Goal: Task Accomplishment & Management: Manage account settings

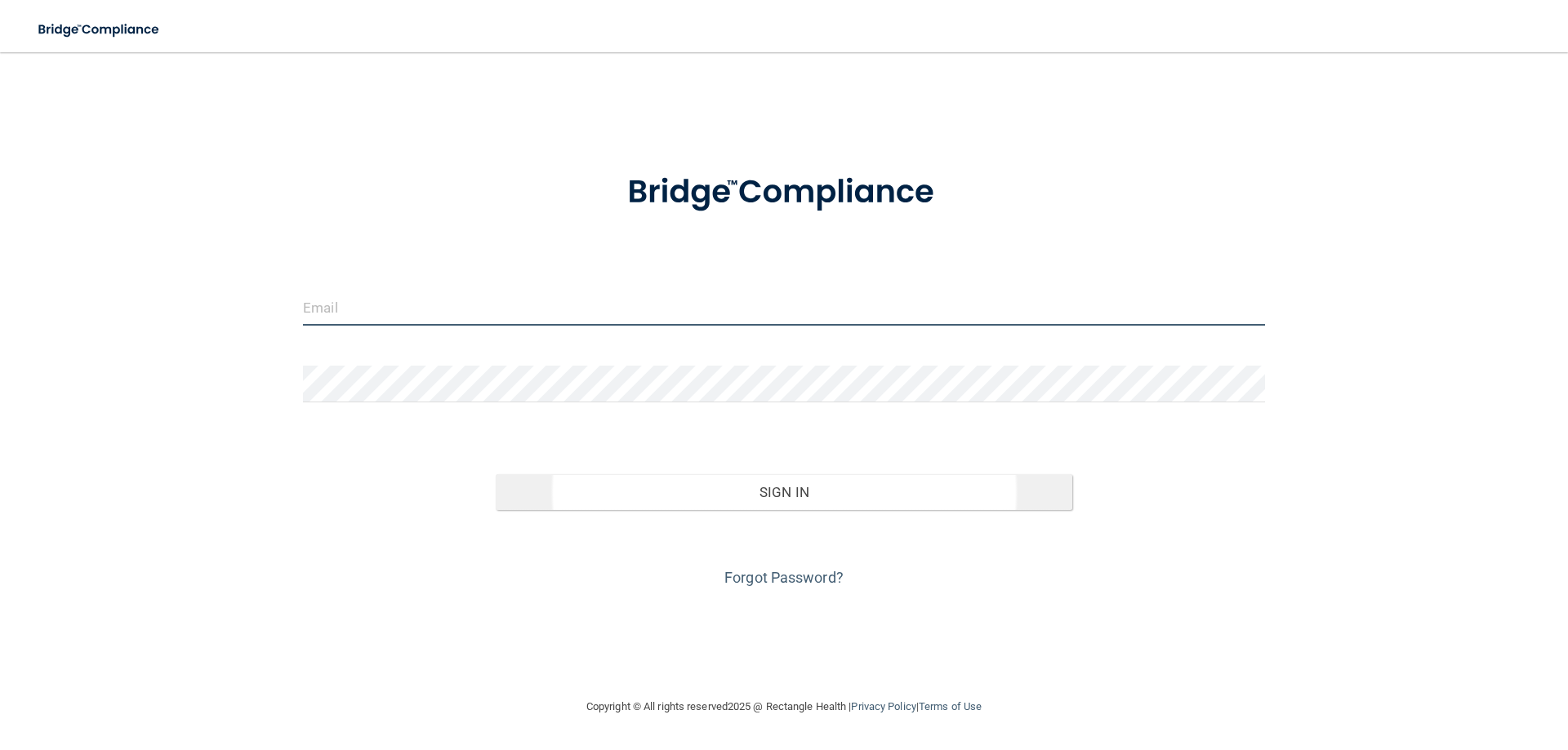
type input "[EMAIL_ADDRESS][DOMAIN_NAME]"
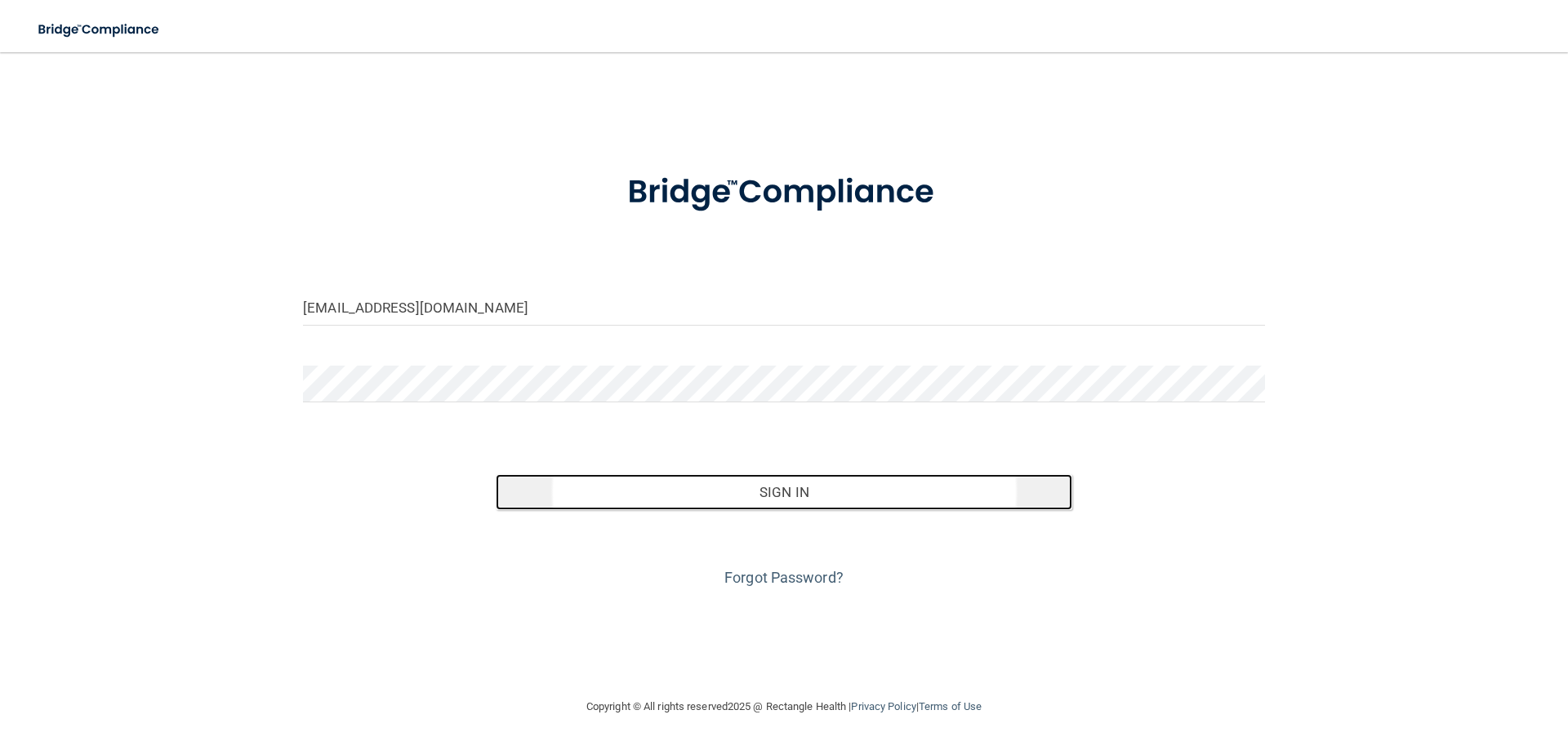
click at [763, 500] on button "Sign In" at bounding box center [785, 492] width 578 height 36
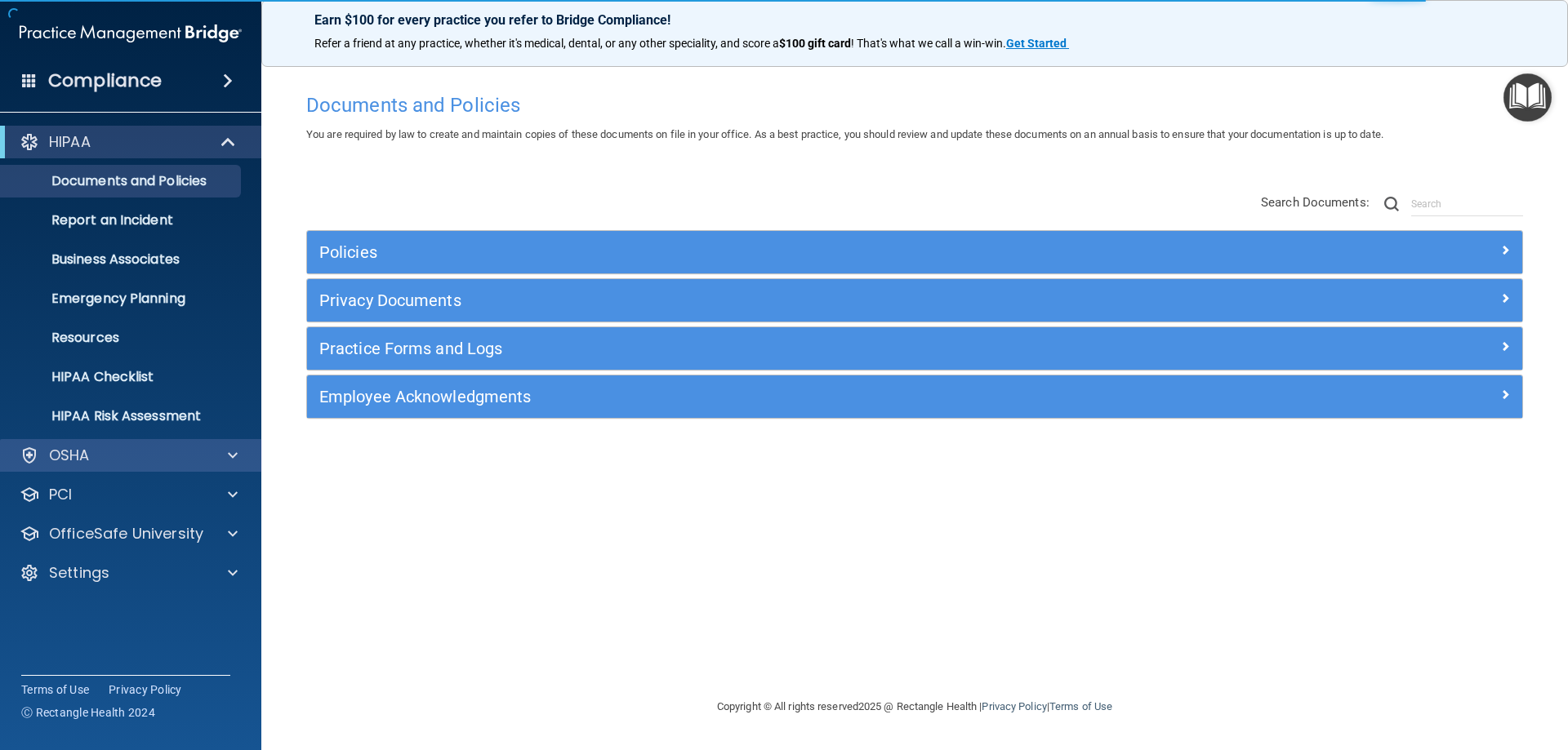
click at [104, 467] on div "OSHA" at bounding box center [131, 455] width 262 height 33
click at [227, 461] on div at bounding box center [230, 455] width 41 height 19
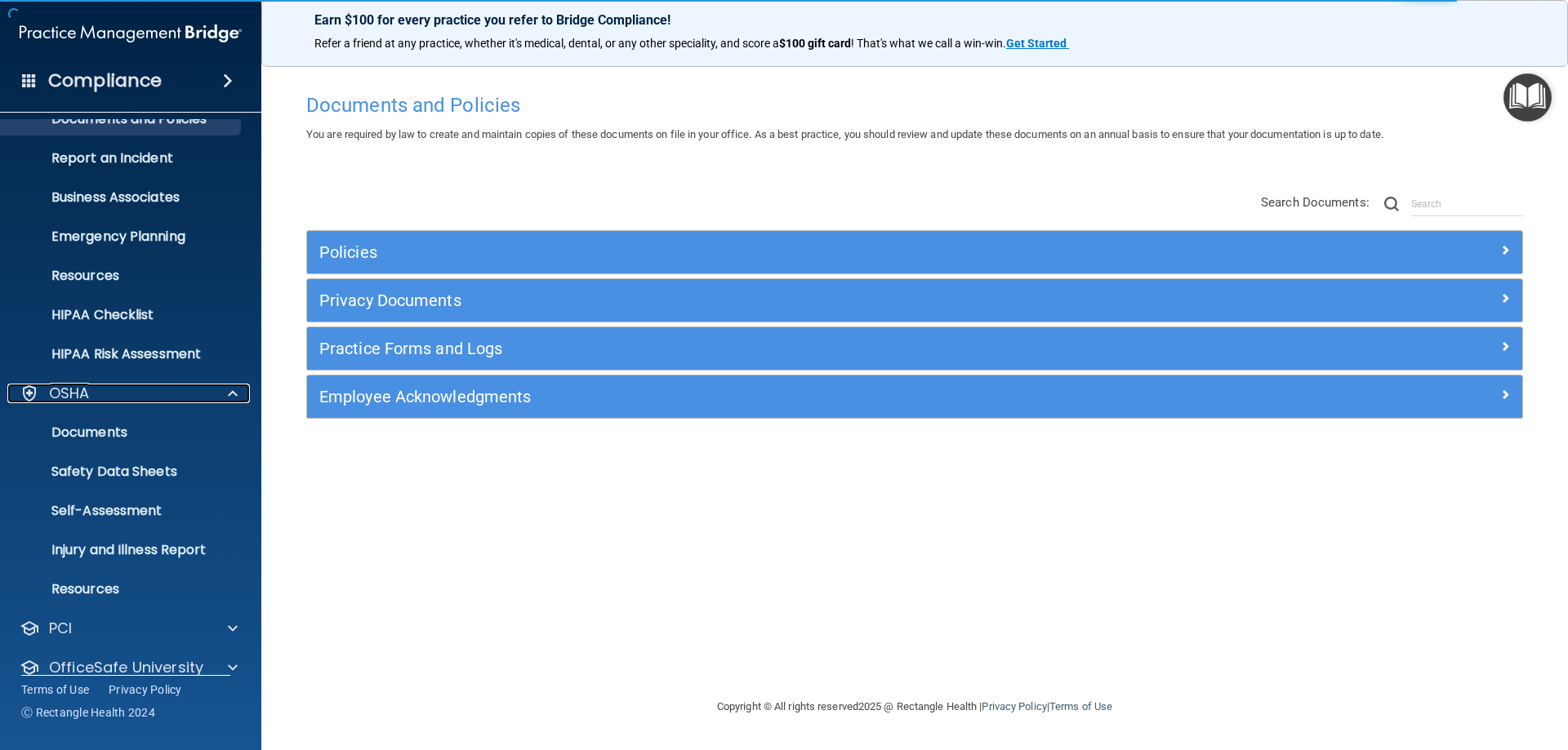
scroll to position [123, 0]
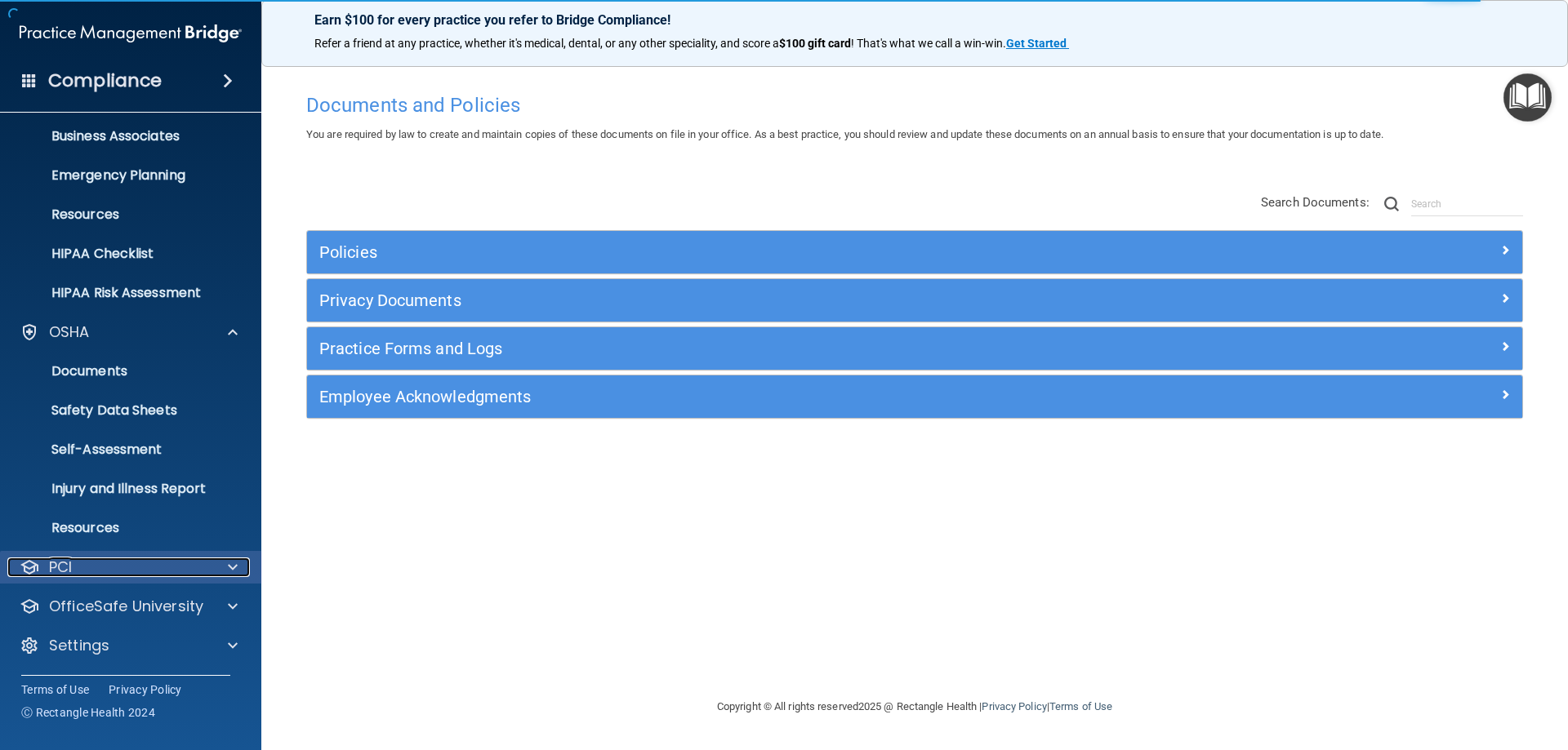
click at [216, 562] on div at bounding box center [230, 567] width 41 height 19
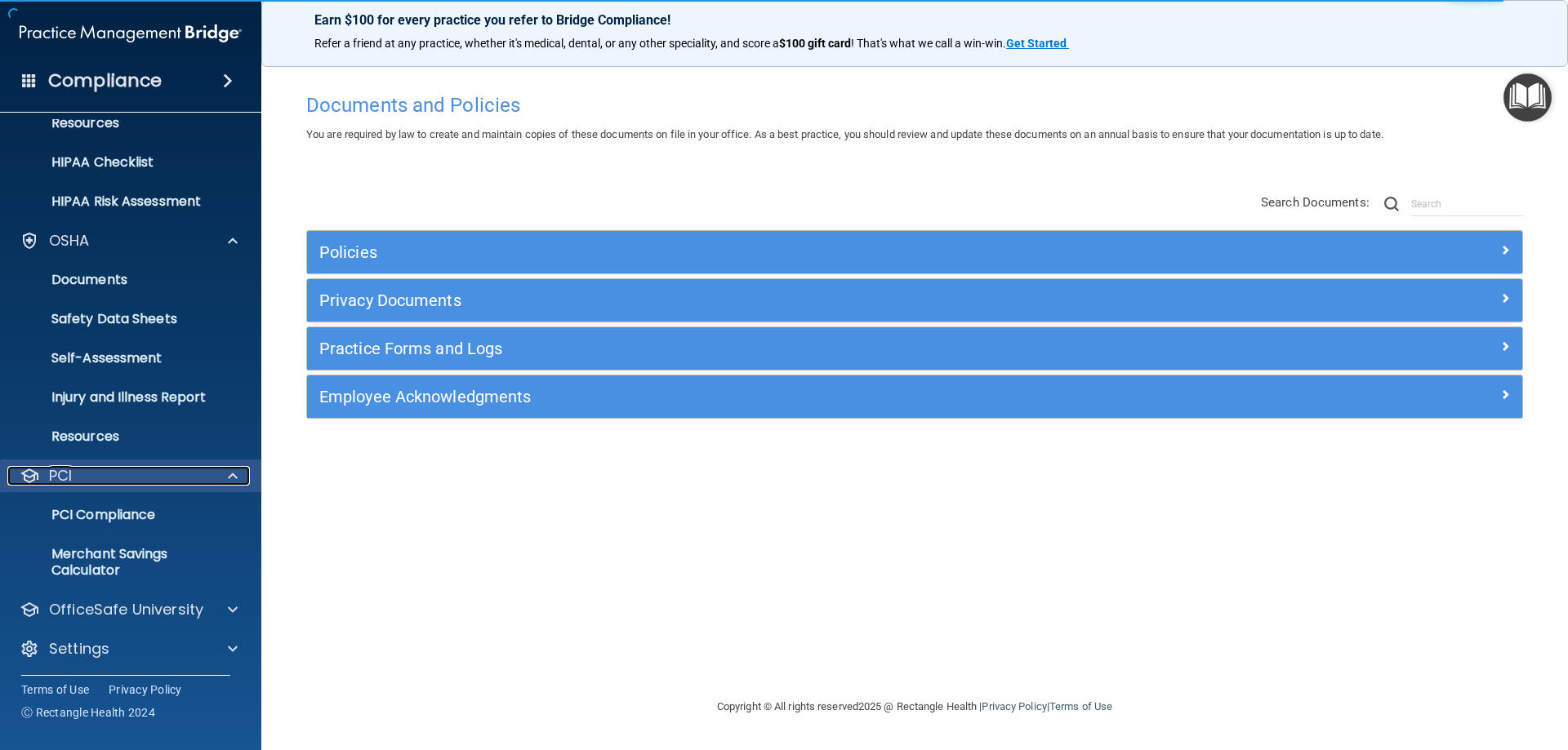
scroll to position [218, 0]
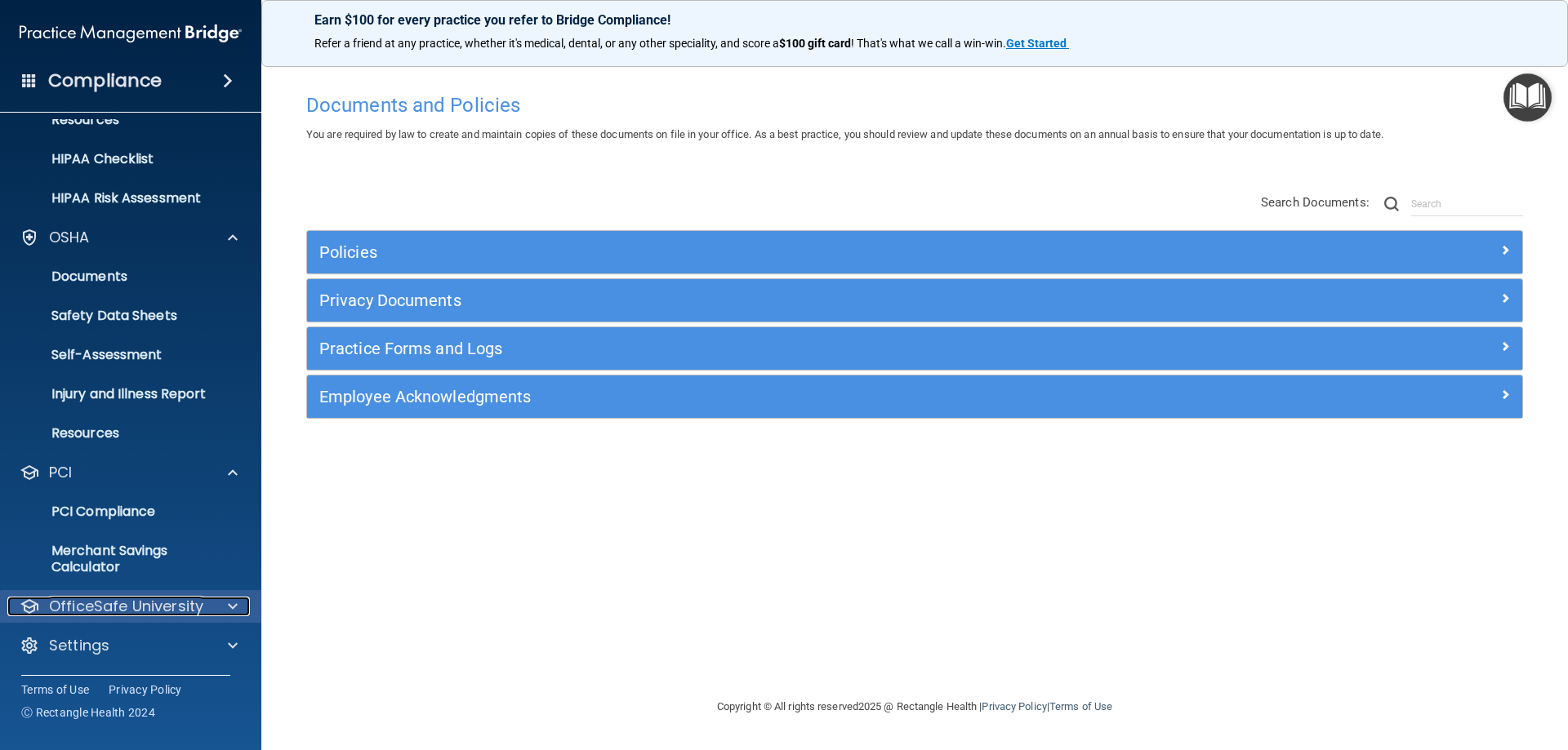
click at [204, 603] on div "OfficeSafe University" at bounding box center [108, 606] width 202 height 19
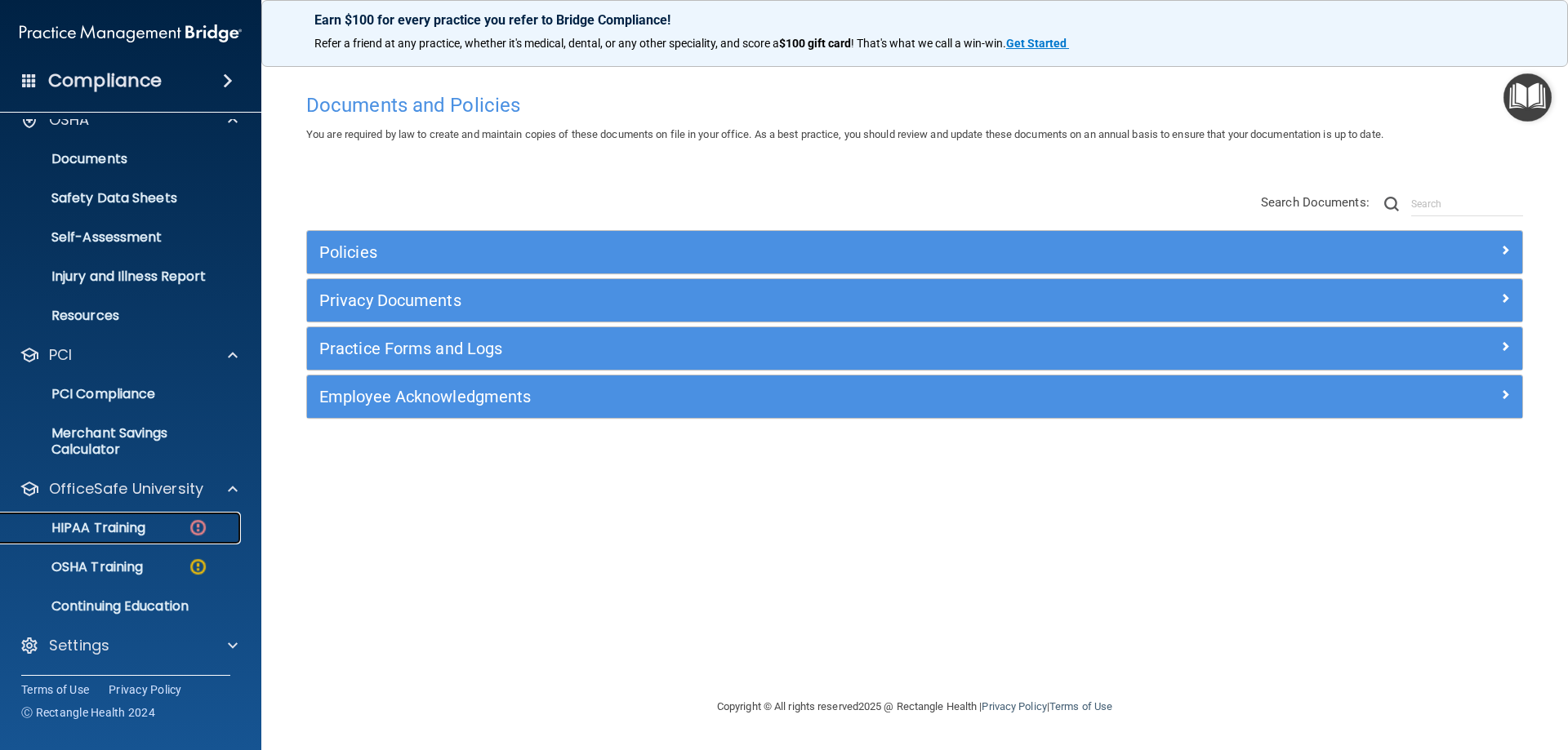
click at [145, 528] on p "HIPAA Training" at bounding box center [78, 528] width 135 height 16
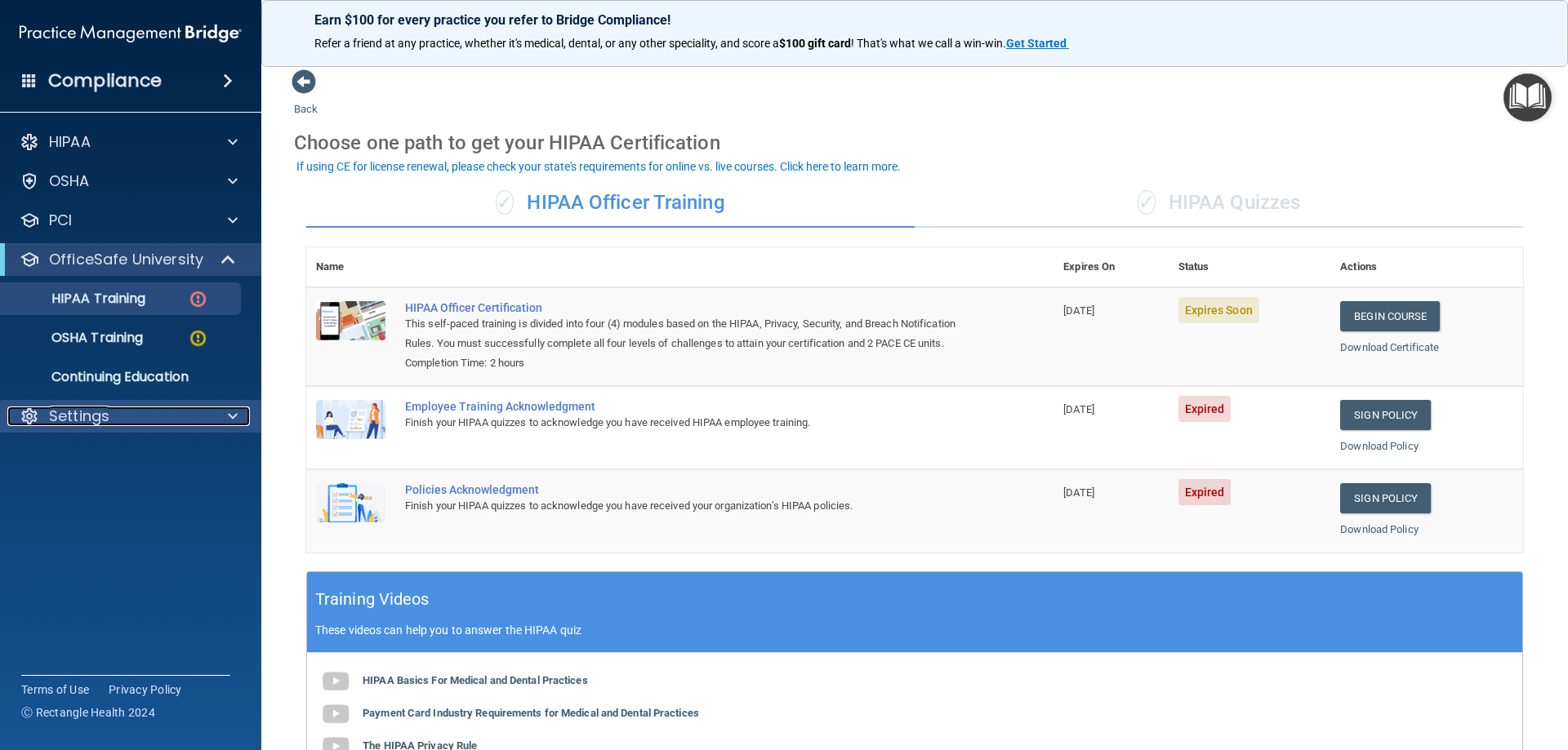
click at [108, 408] on p "Settings" at bounding box center [79, 416] width 60 height 19
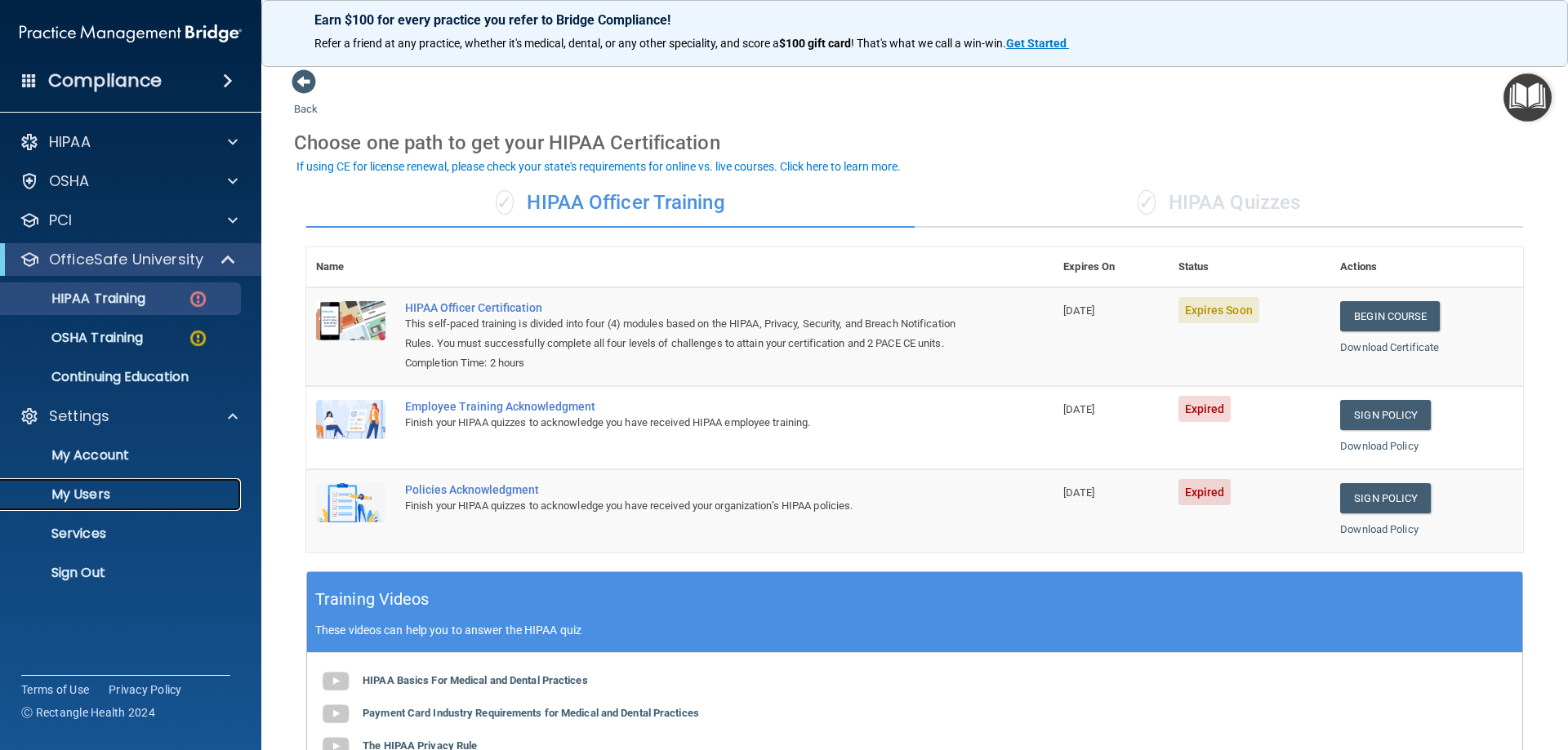
click at [74, 494] on p "My Users" at bounding box center [123, 494] width 223 height 16
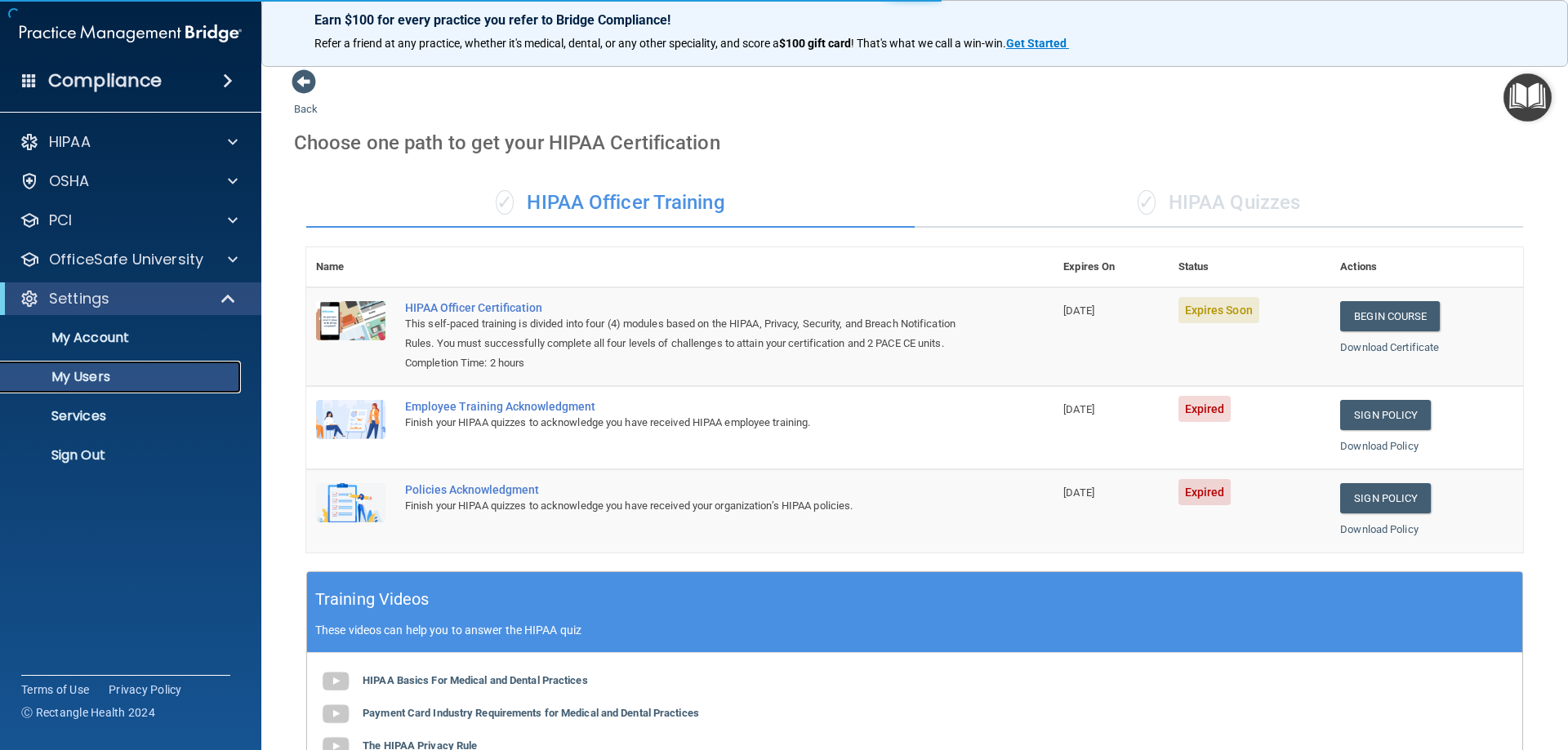
select select "20"
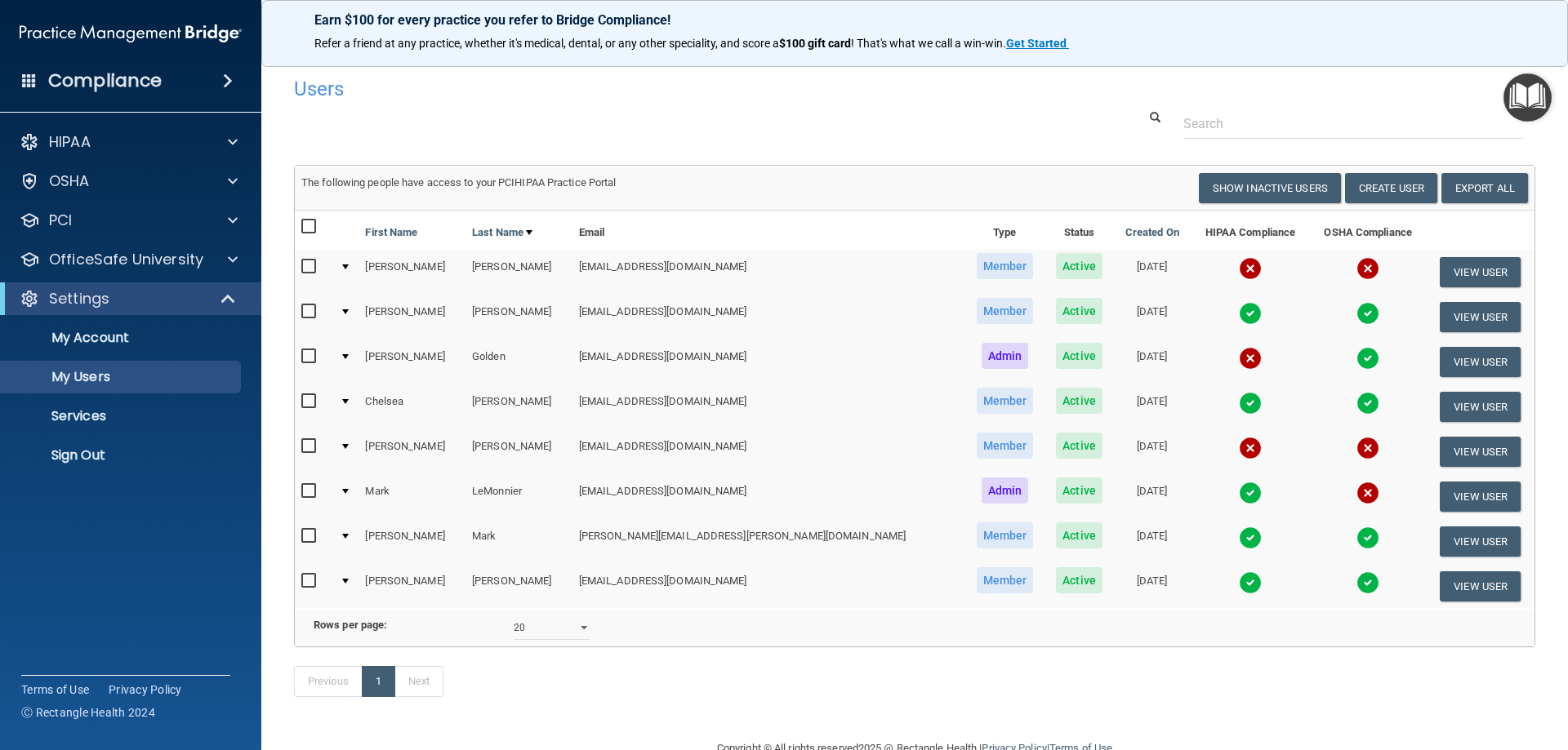
click at [306, 451] on input "checkbox" at bounding box center [311, 446] width 18 height 13
checkbox input "true"
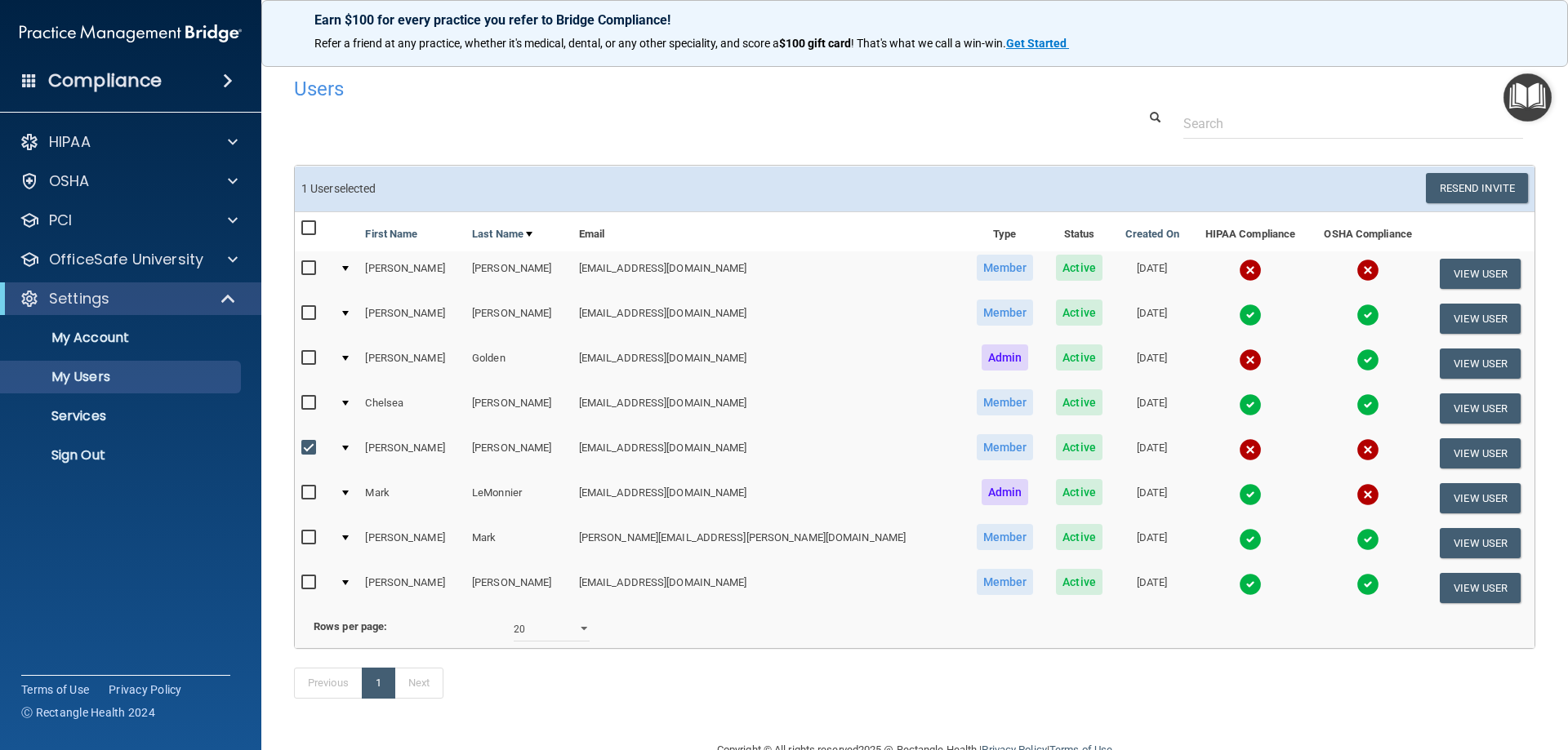
click at [348, 446] on div at bounding box center [346, 448] width 7 height 5
click at [348, 450] on div at bounding box center [346, 448] width 7 height 5
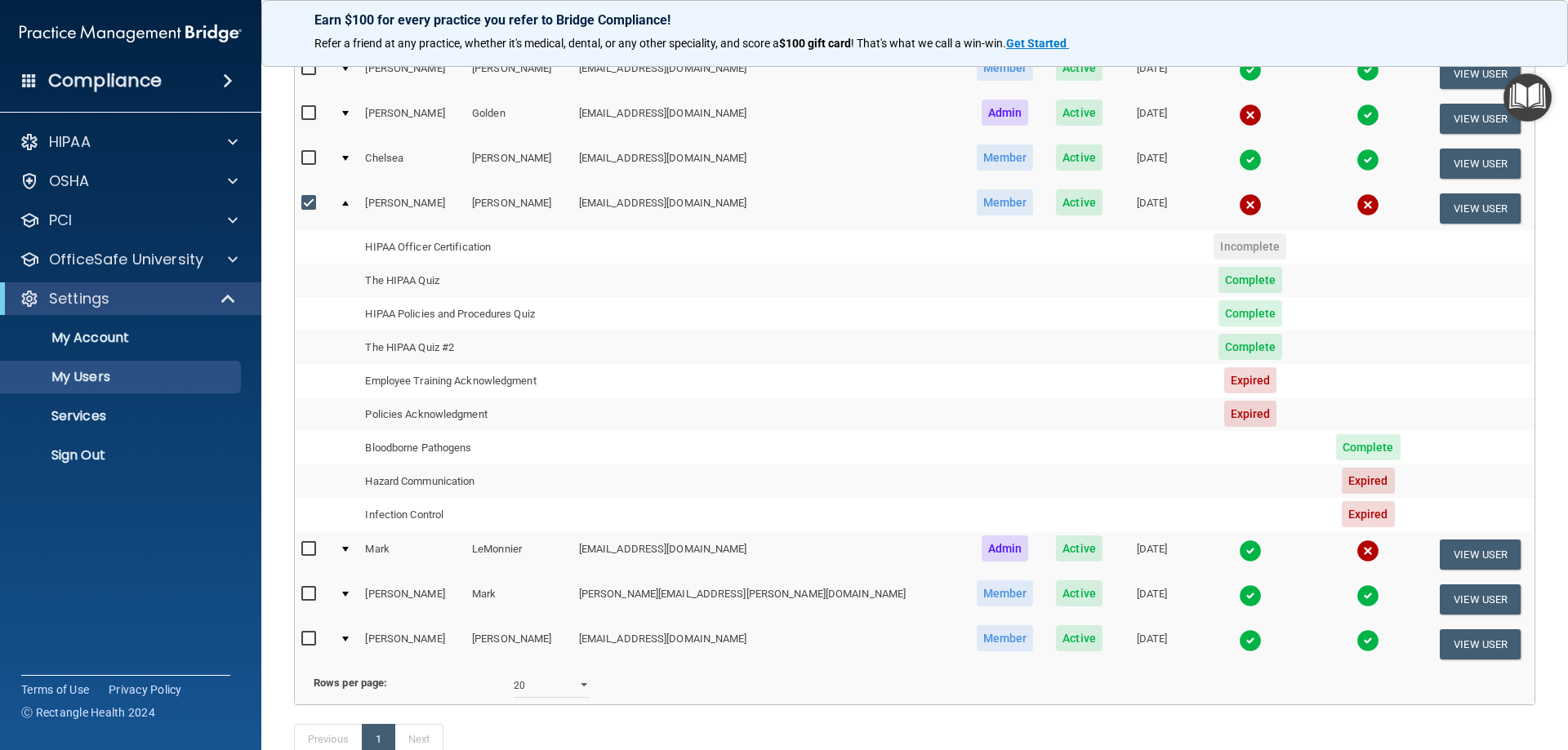
scroll to position [81, 0]
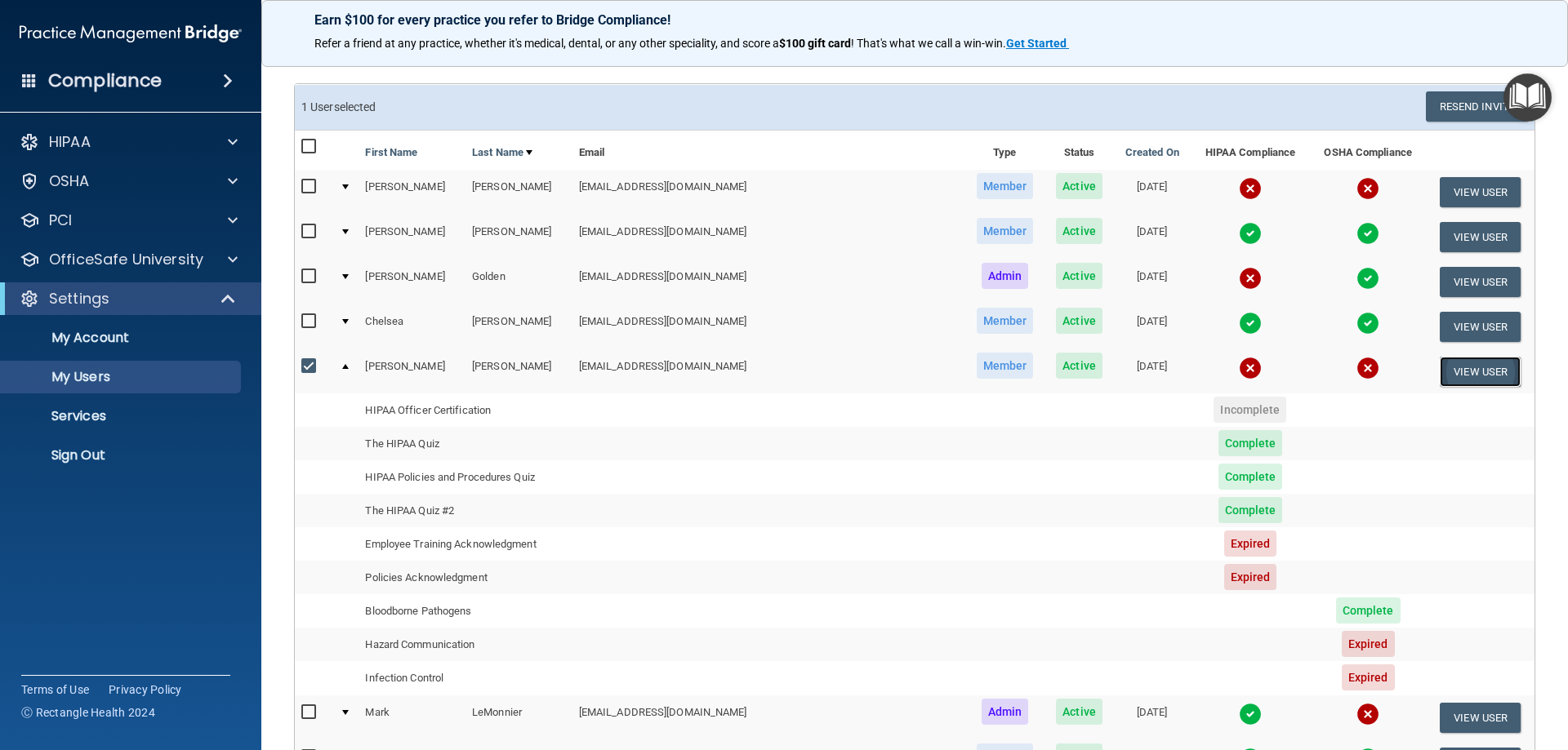
click at [1462, 375] on button "View User" at bounding box center [1480, 372] width 81 height 30
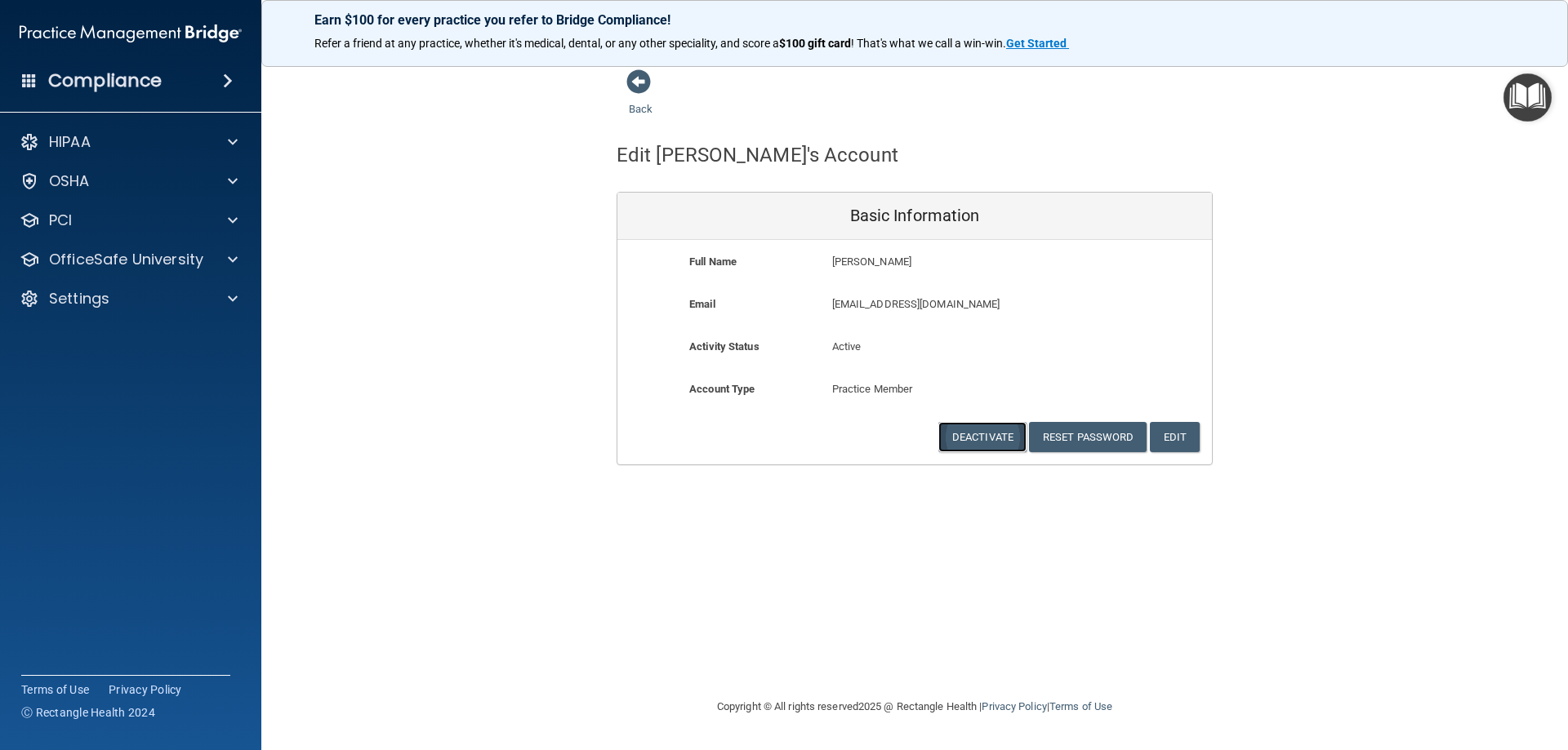
click at [984, 435] on button "Deactivate" at bounding box center [982, 437] width 88 height 30
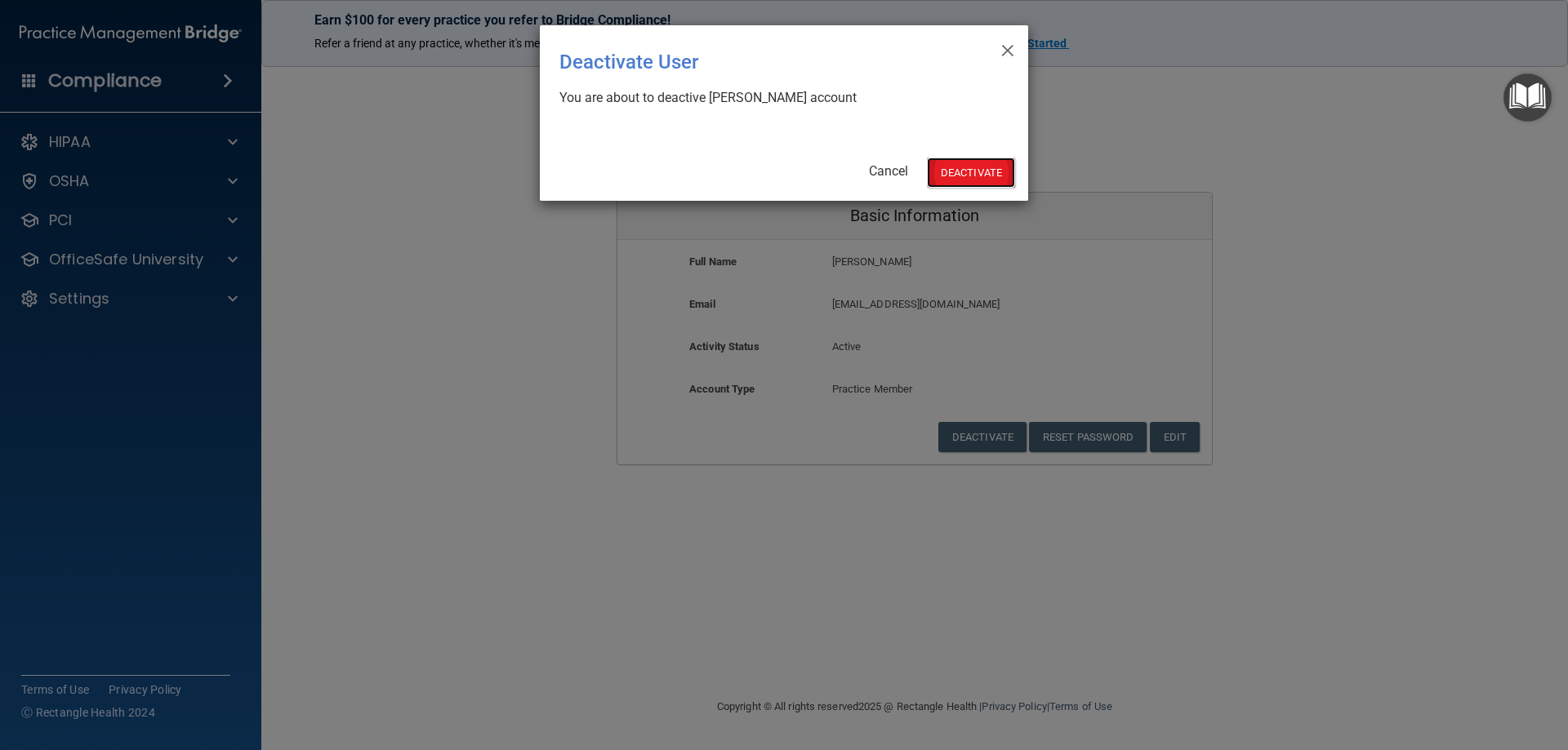
click at [980, 186] on button "Deactivate" at bounding box center [970, 173] width 88 height 30
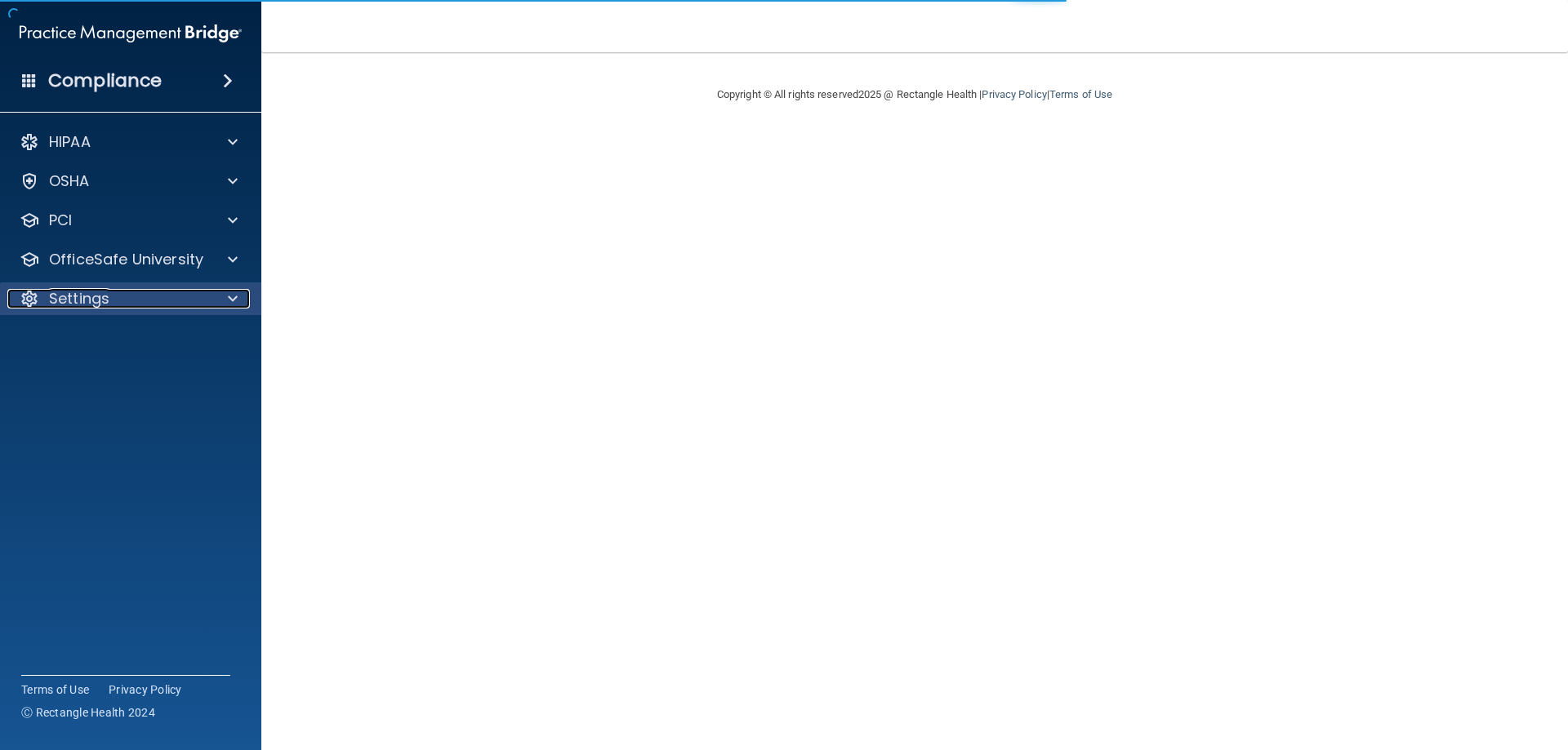
click at [172, 300] on div "Settings" at bounding box center [108, 298] width 202 height 19
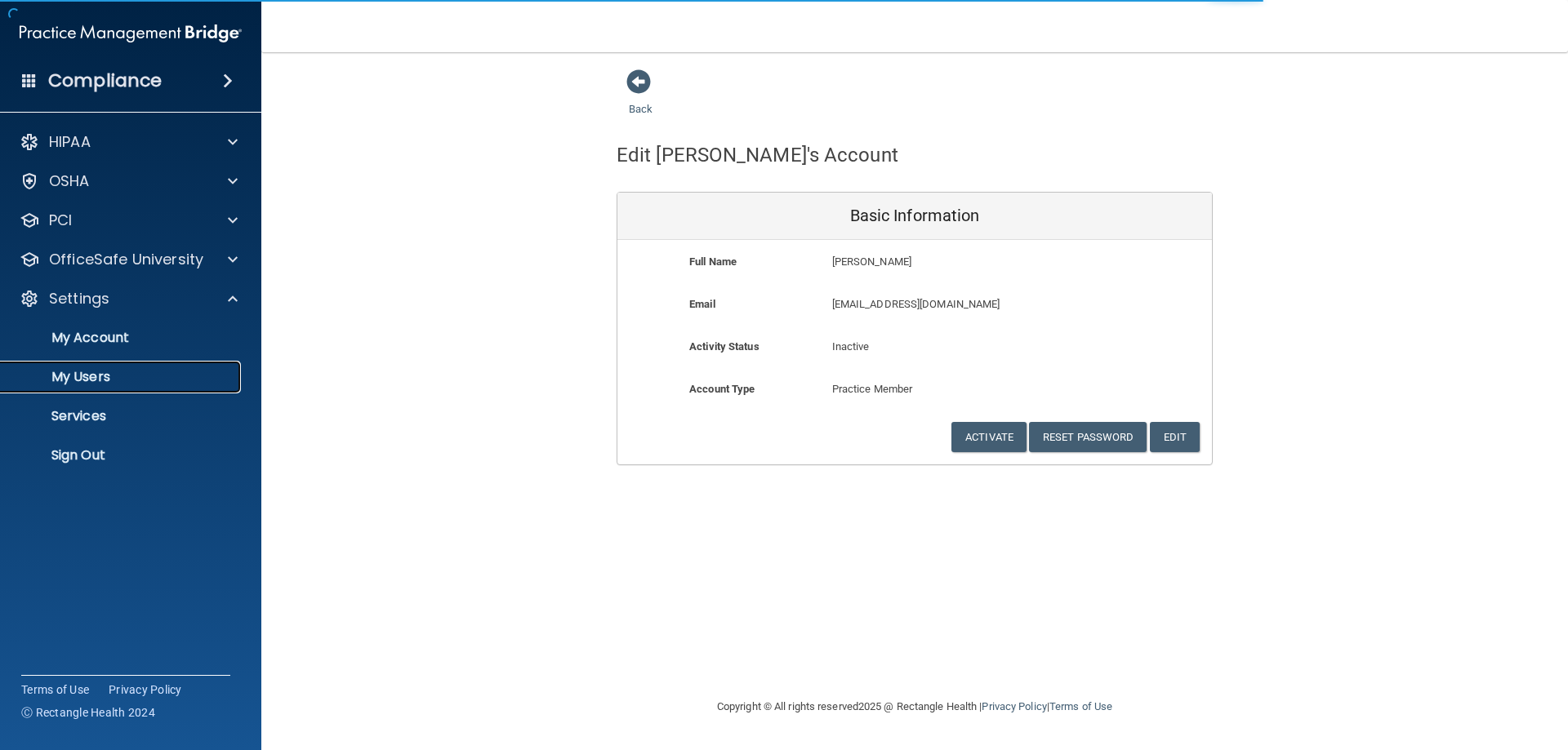
click at [146, 378] on p "My Users" at bounding box center [123, 377] width 223 height 16
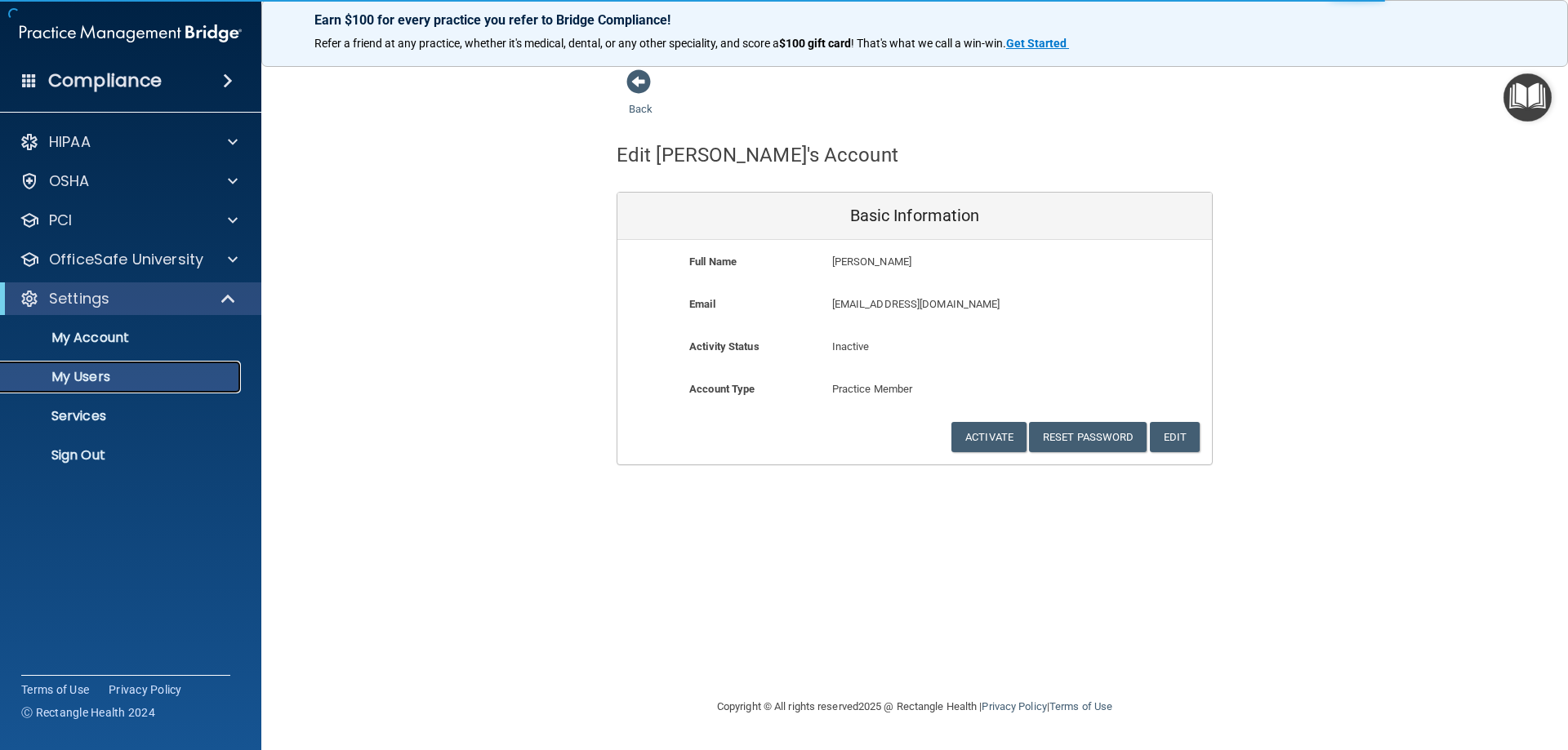
select select "20"
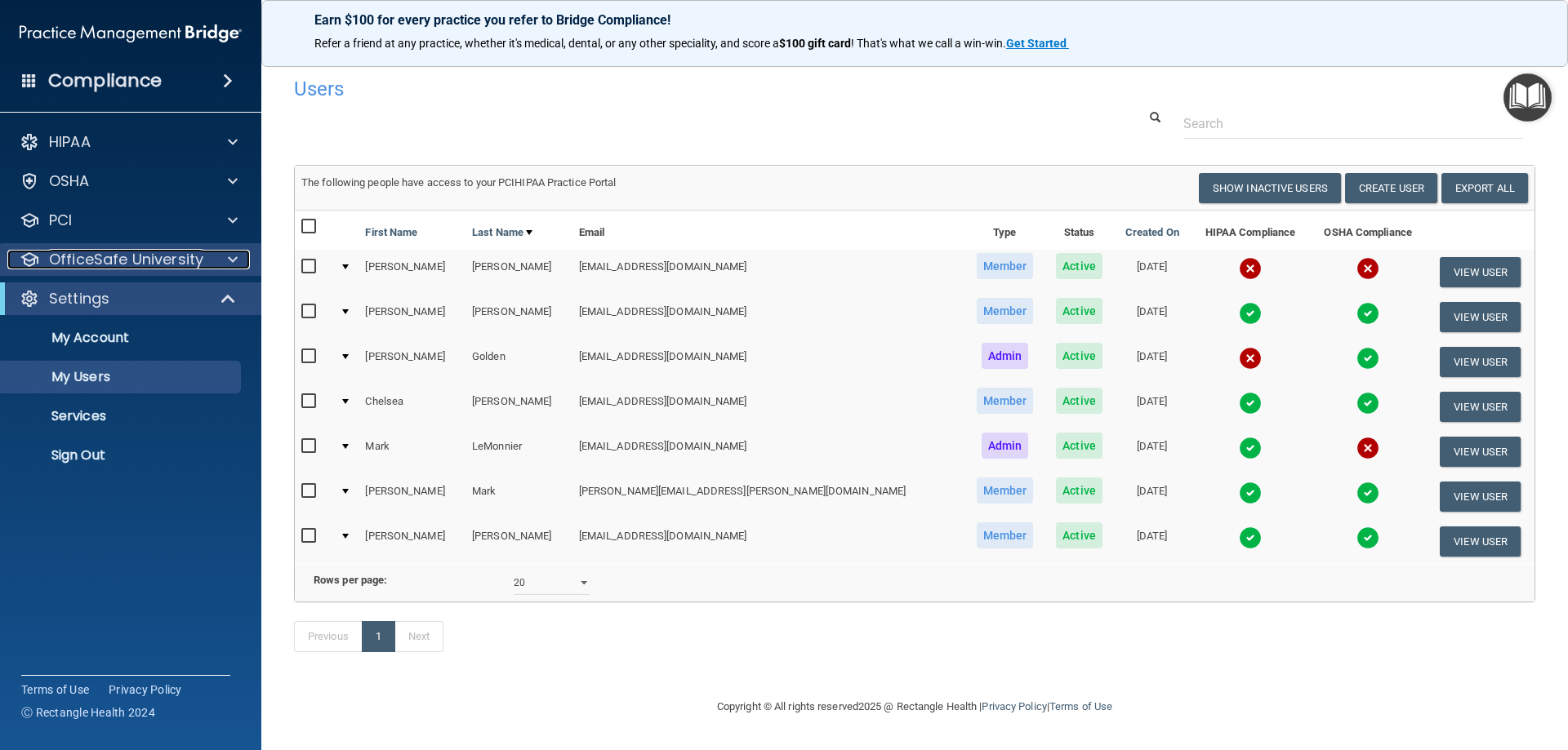
click at [61, 268] on p "OfficeSafe University" at bounding box center [126, 259] width 154 height 19
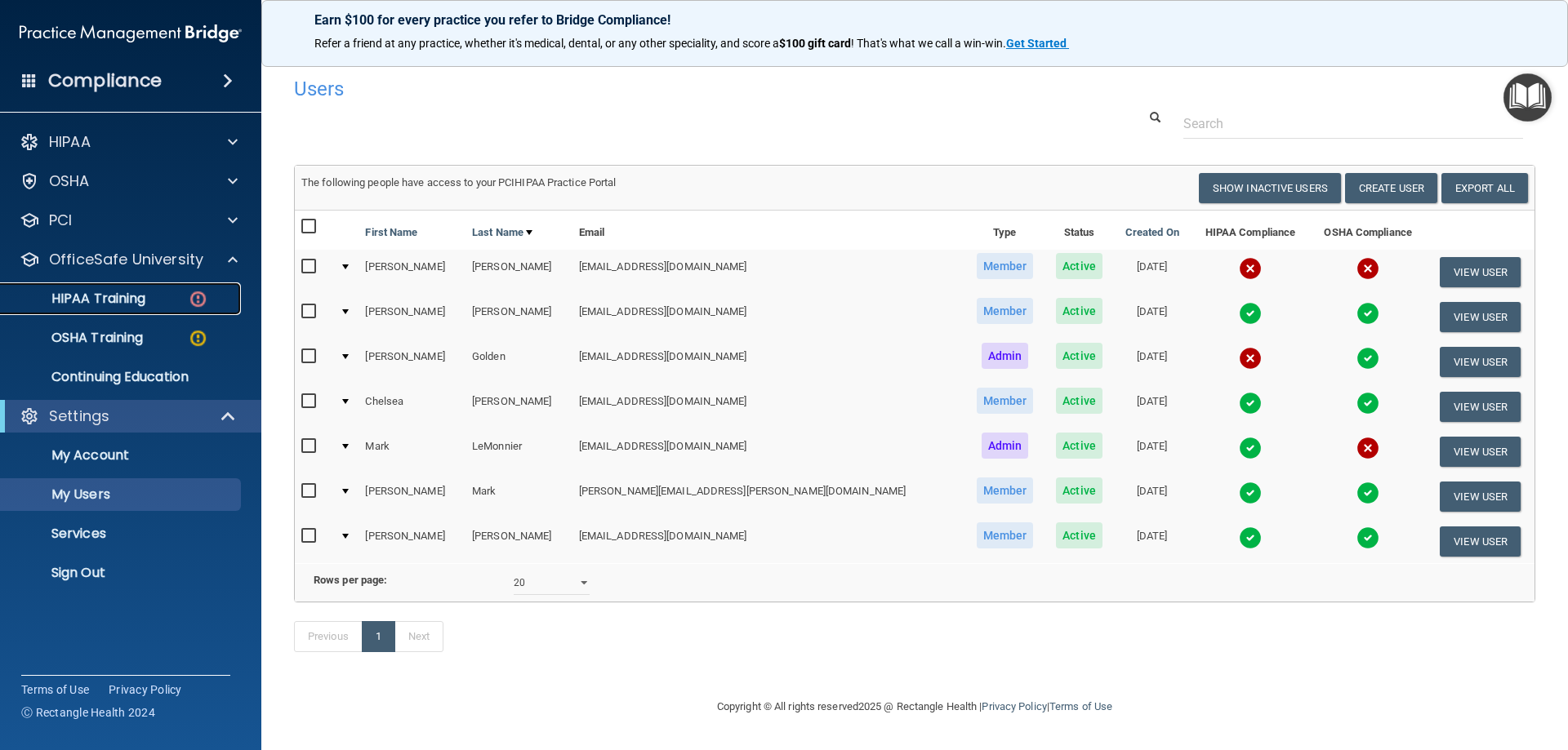
click at [62, 292] on p "HIPAA Training" at bounding box center [78, 298] width 135 height 16
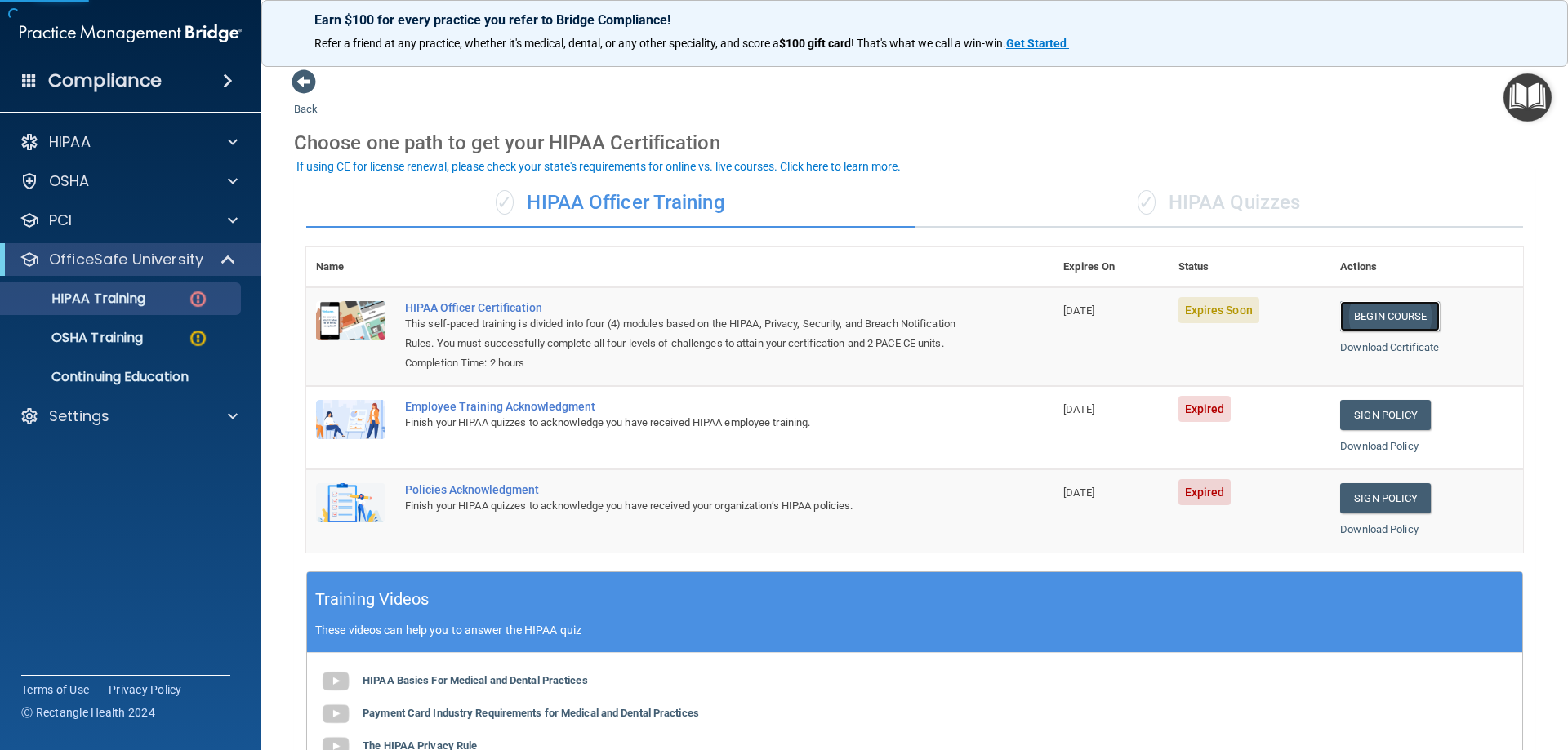
click at [1405, 302] on link "Begin Course" at bounding box center [1390, 316] width 100 height 30
click at [108, 308] on link "HIPAA Training" at bounding box center [112, 299] width 257 height 33
click at [1399, 430] on link "Sign Policy" at bounding box center [1386, 415] width 91 height 30
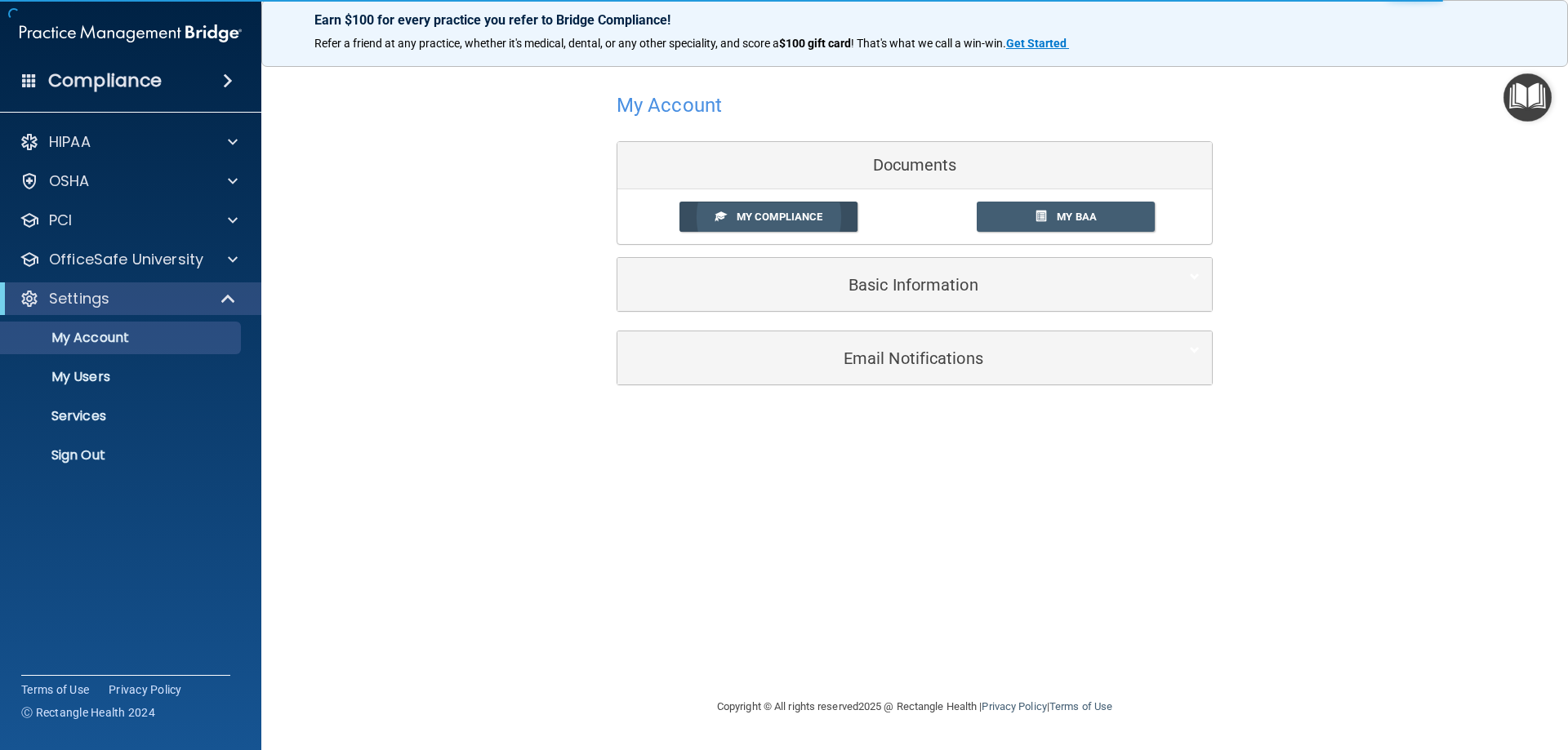
click at [735, 229] on link "My Compliance" at bounding box center [769, 216] width 179 height 30
click at [741, 212] on span "My Compliance" at bounding box center [780, 216] width 86 height 13
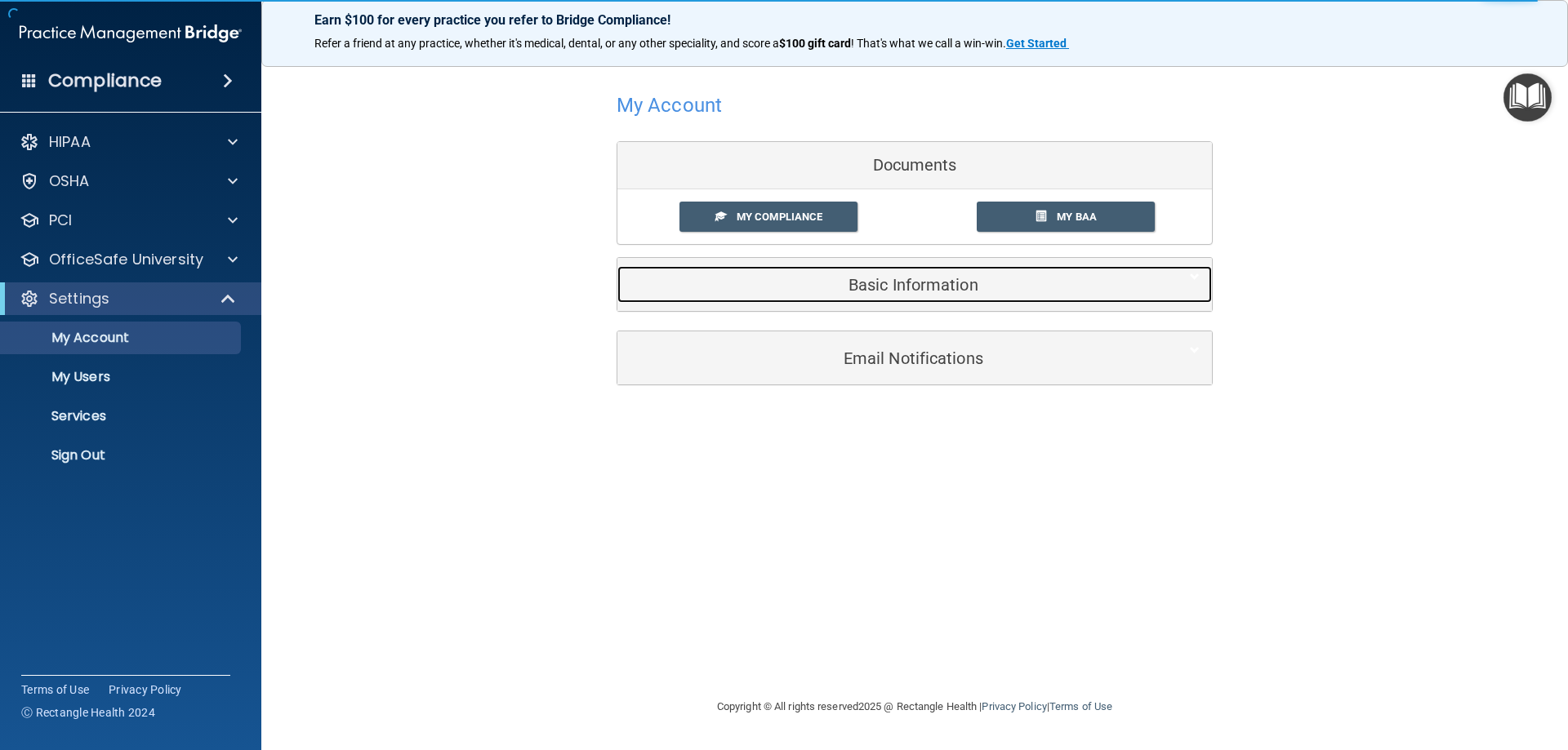
click at [866, 283] on h5 "Basic Information" at bounding box center [890, 284] width 520 height 18
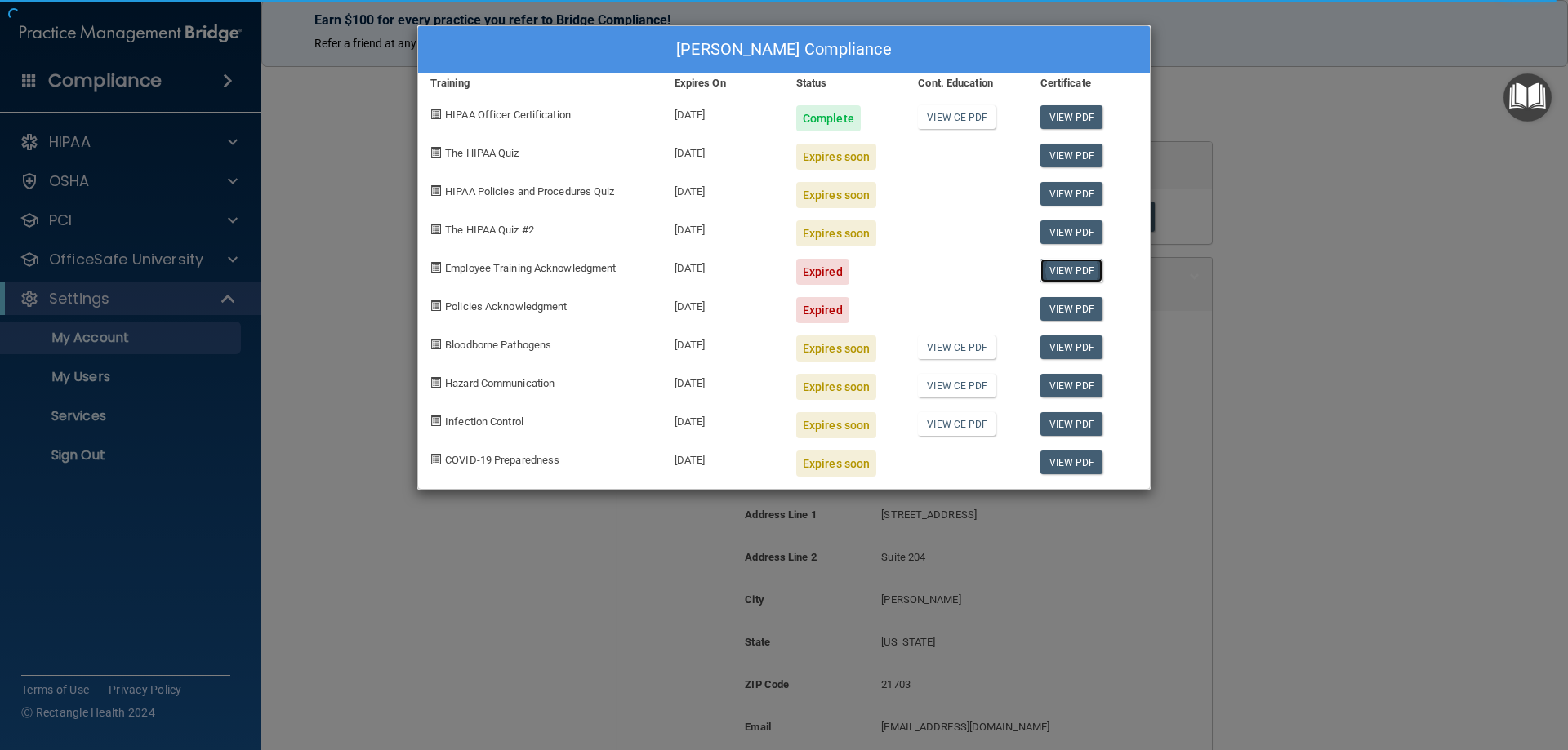
click at [1067, 269] on link "View PDF" at bounding box center [1072, 270] width 63 height 23
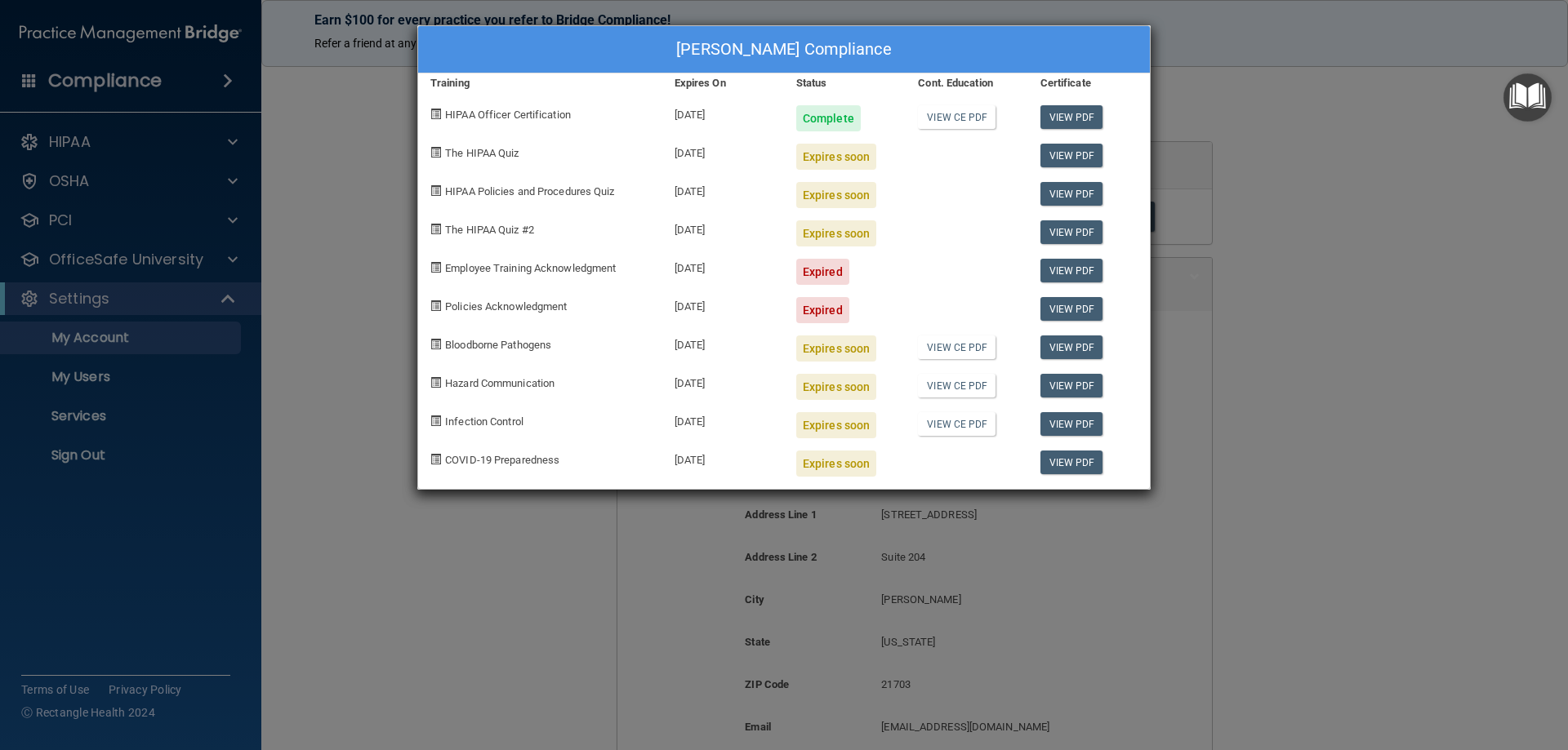
click at [376, 258] on div "Dawn Golden's Compliance Training Expires On Status Cont. Education Certificate…" at bounding box center [784, 375] width 1568 height 750
click at [162, 334] on div "Dawn Golden's Compliance Training Expires On Status Cont. Education Certificate…" at bounding box center [784, 375] width 1568 height 750
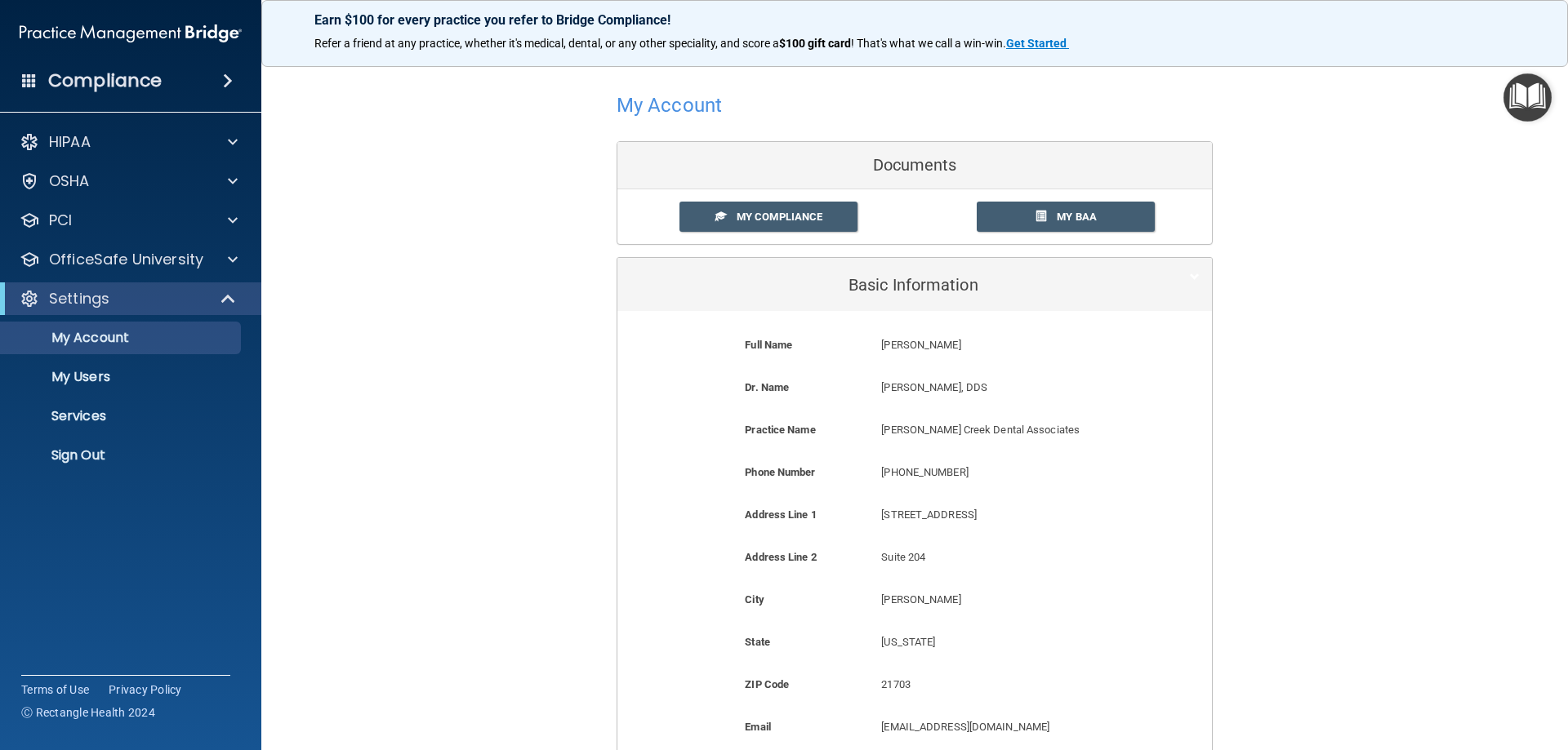
click at [1043, 235] on div "My Compliance My Compliance My BAA" at bounding box center [915, 216] width 594 height 55
click at [1042, 220] on link "My BAA" at bounding box center [1066, 216] width 179 height 30
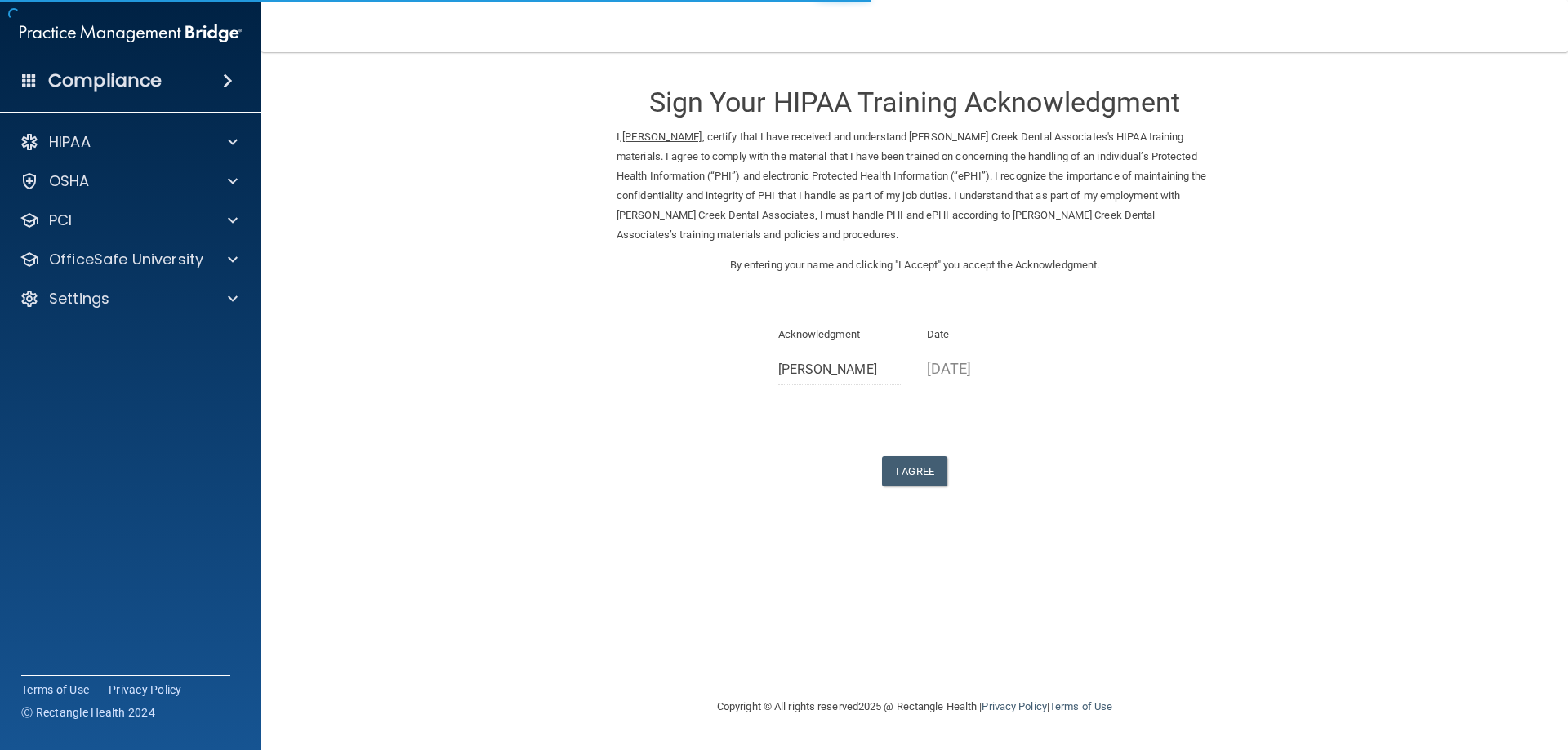
click at [912, 454] on div "Sign Your HIPAA Training Acknowledgment I, [PERSON_NAME] , certify that I have …" at bounding box center [915, 278] width 596 height 418
click at [914, 473] on button "I Agree" at bounding box center [915, 471] width 65 height 30
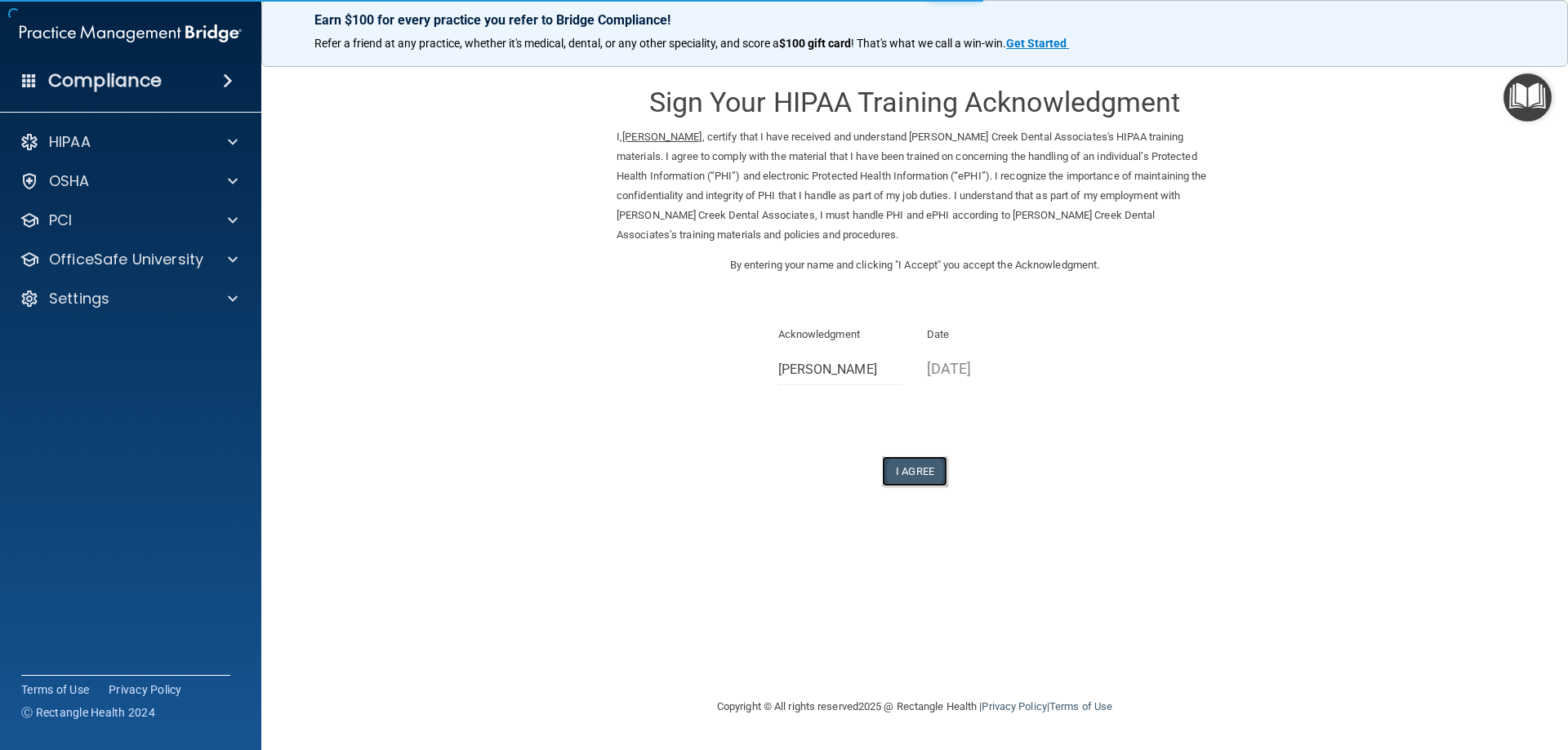
click at [913, 473] on button "I Agree" at bounding box center [915, 471] width 65 height 30
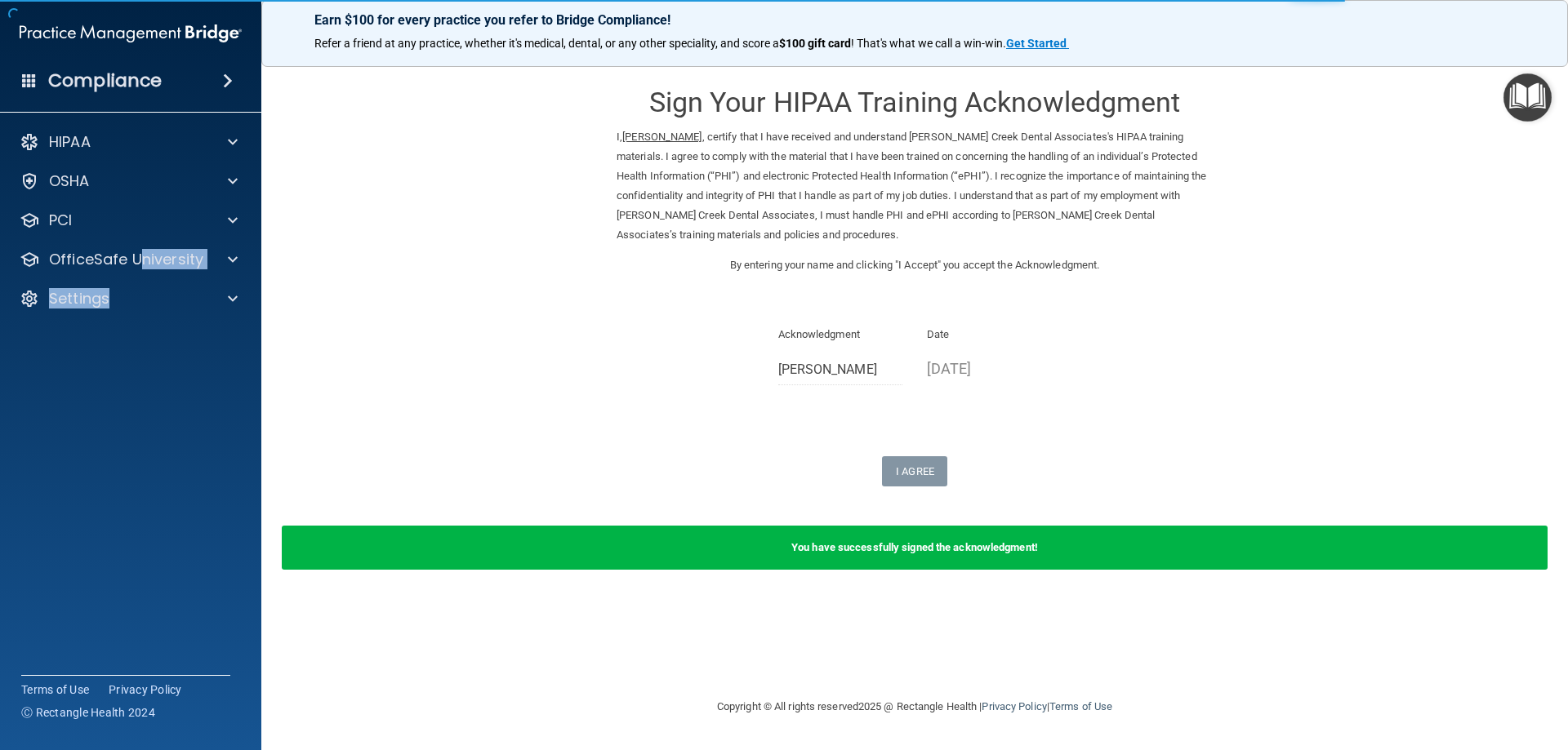
click at [139, 279] on div "HIPAA Documents and Policies Report an Incident Business Associates Emergency P…" at bounding box center [131, 223] width 262 height 209
click at [125, 257] on p "OfficeSafe University" at bounding box center [126, 259] width 154 height 19
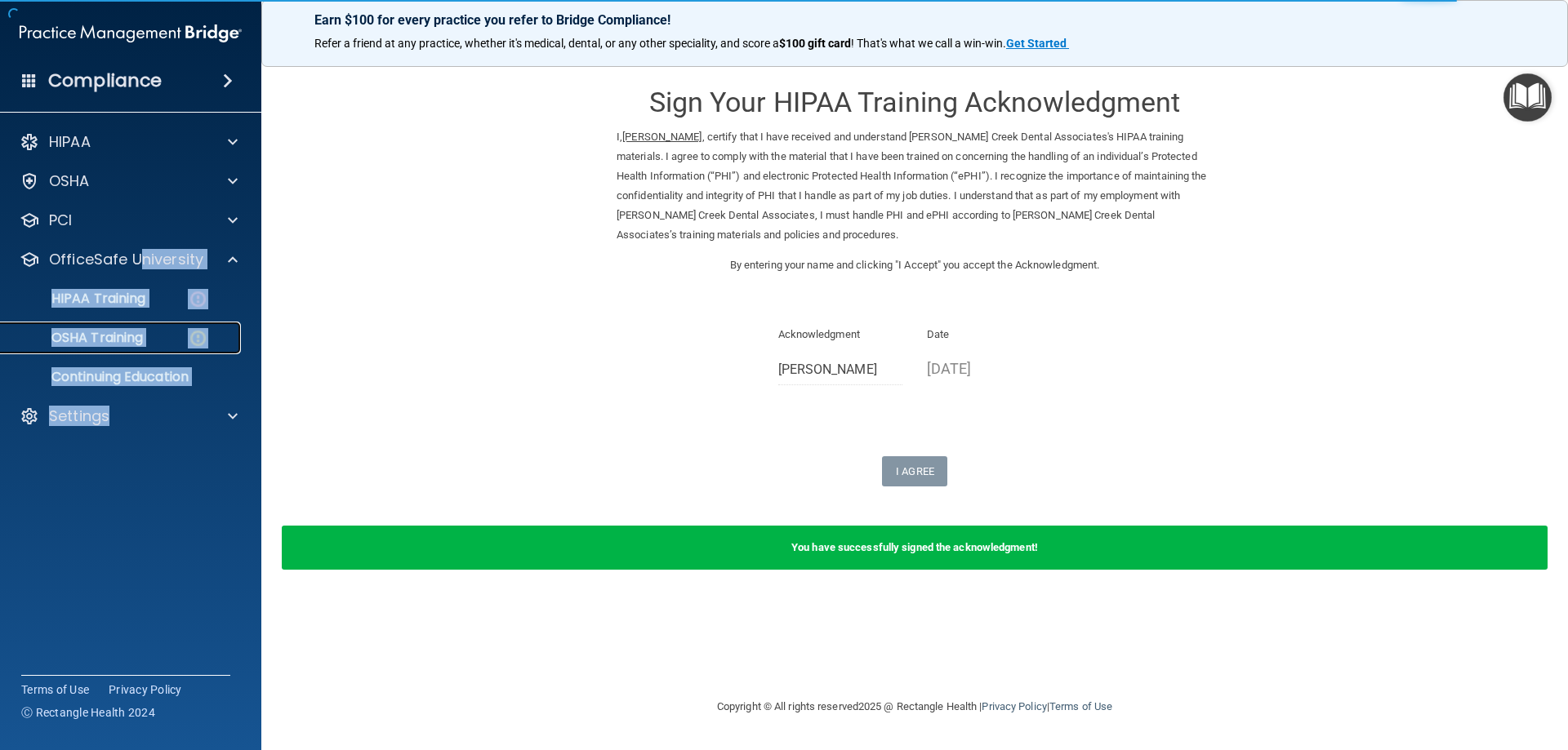
click at [133, 327] on link "OSHA Training" at bounding box center [112, 337] width 257 height 33
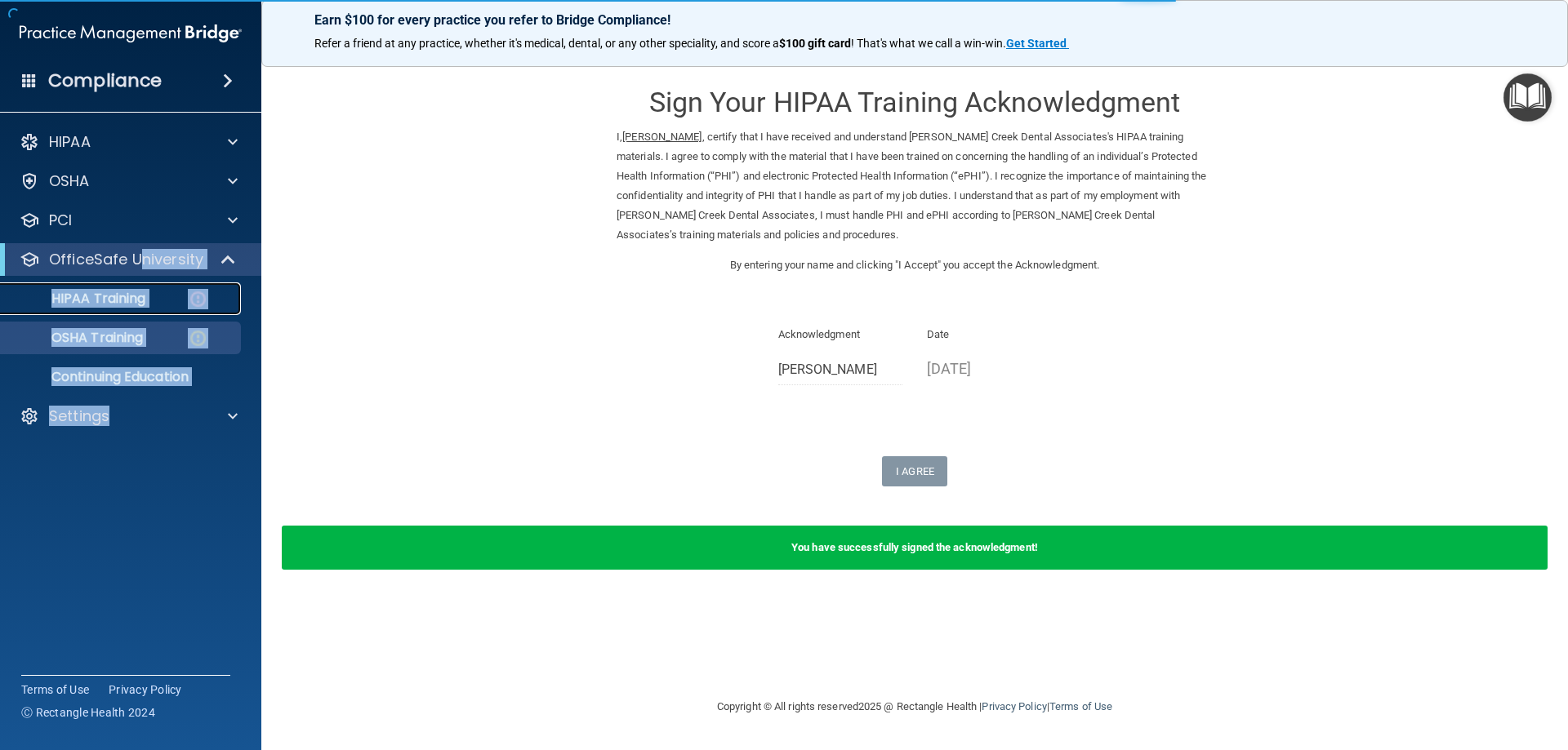
click at [133, 300] on p "HIPAA Training" at bounding box center [78, 298] width 135 height 16
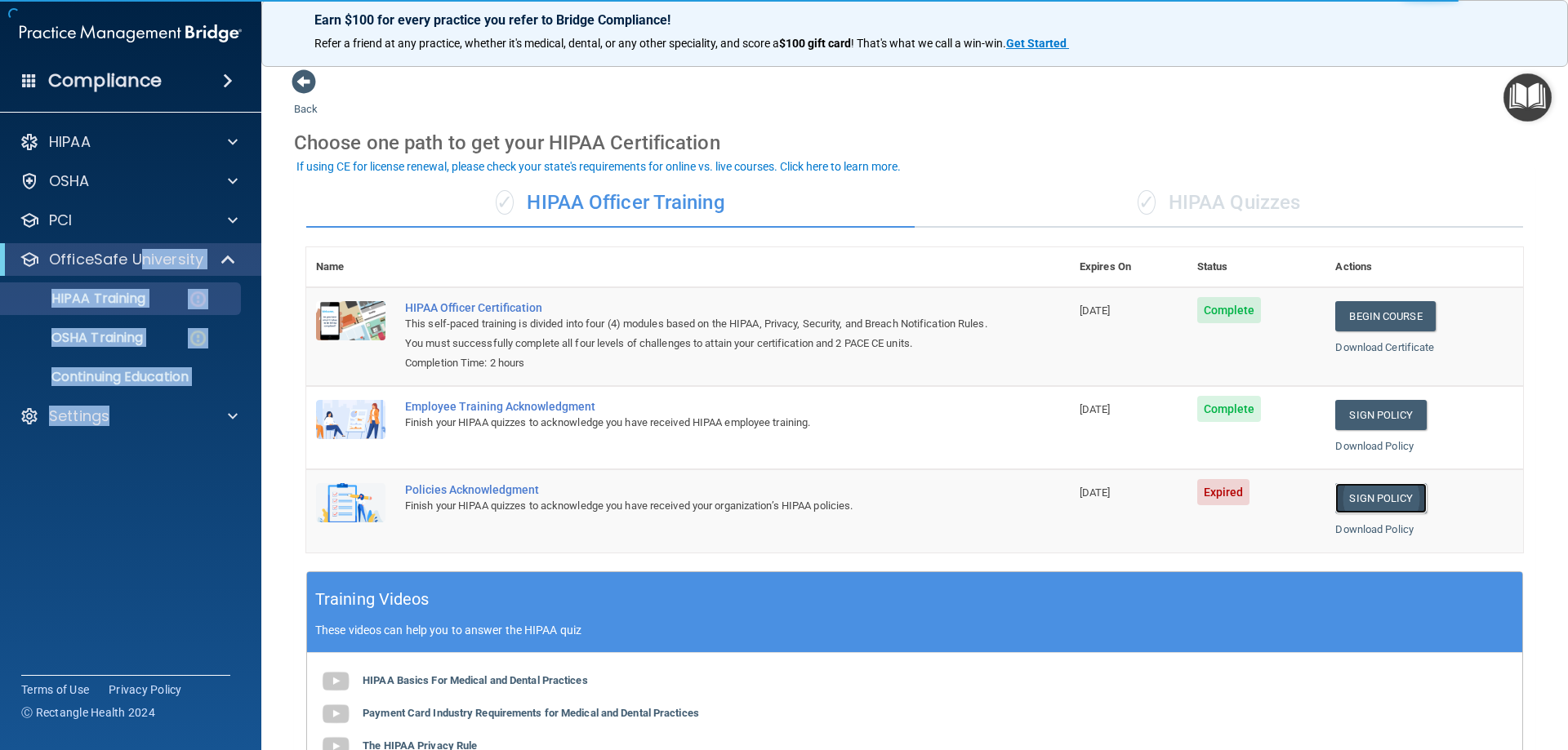
click at [1348, 502] on link "Sign Policy" at bounding box center [1381, 498] width 91 height 30
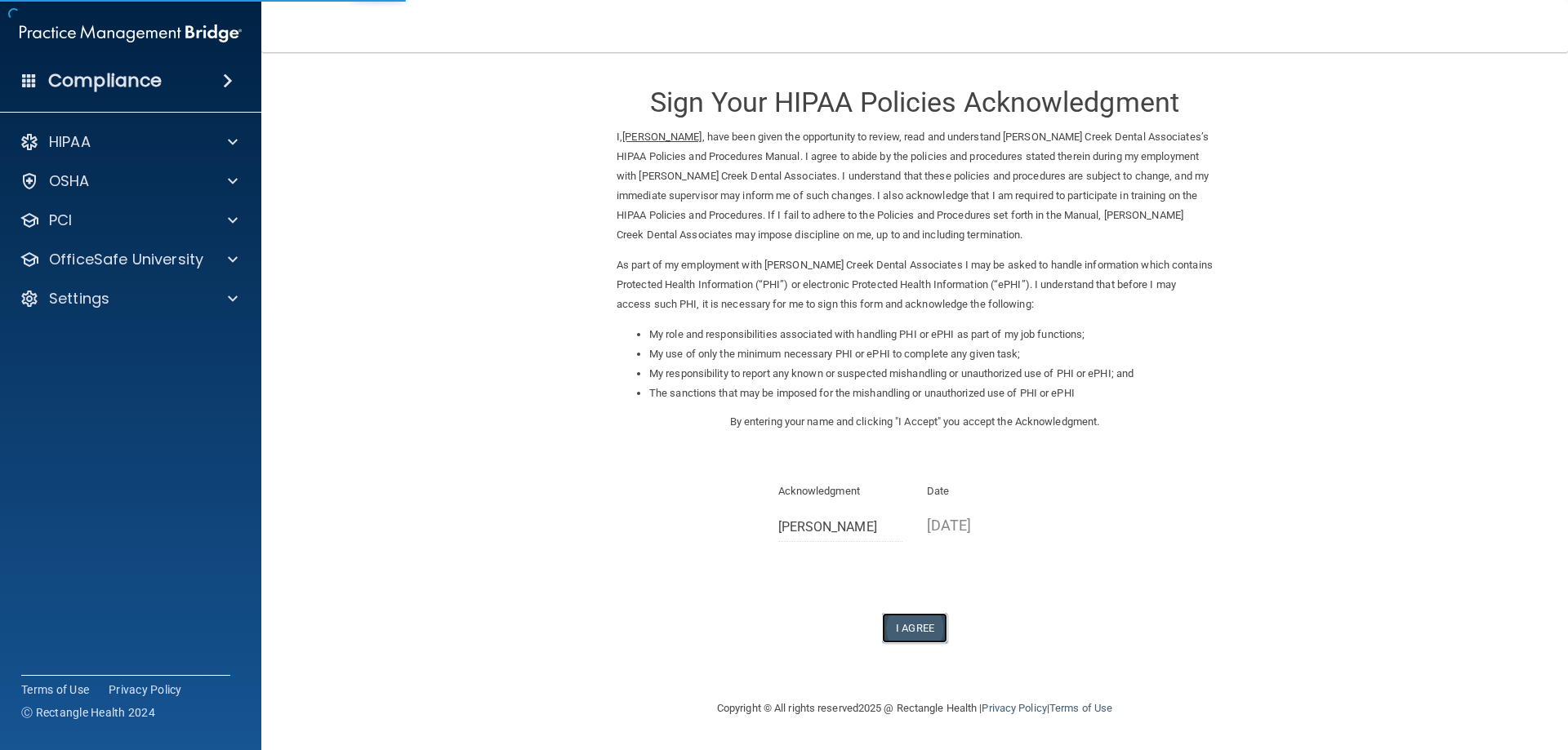
click at [912, 636] on button "I Agree" at bounding box center [915, 628] width 65 height 30
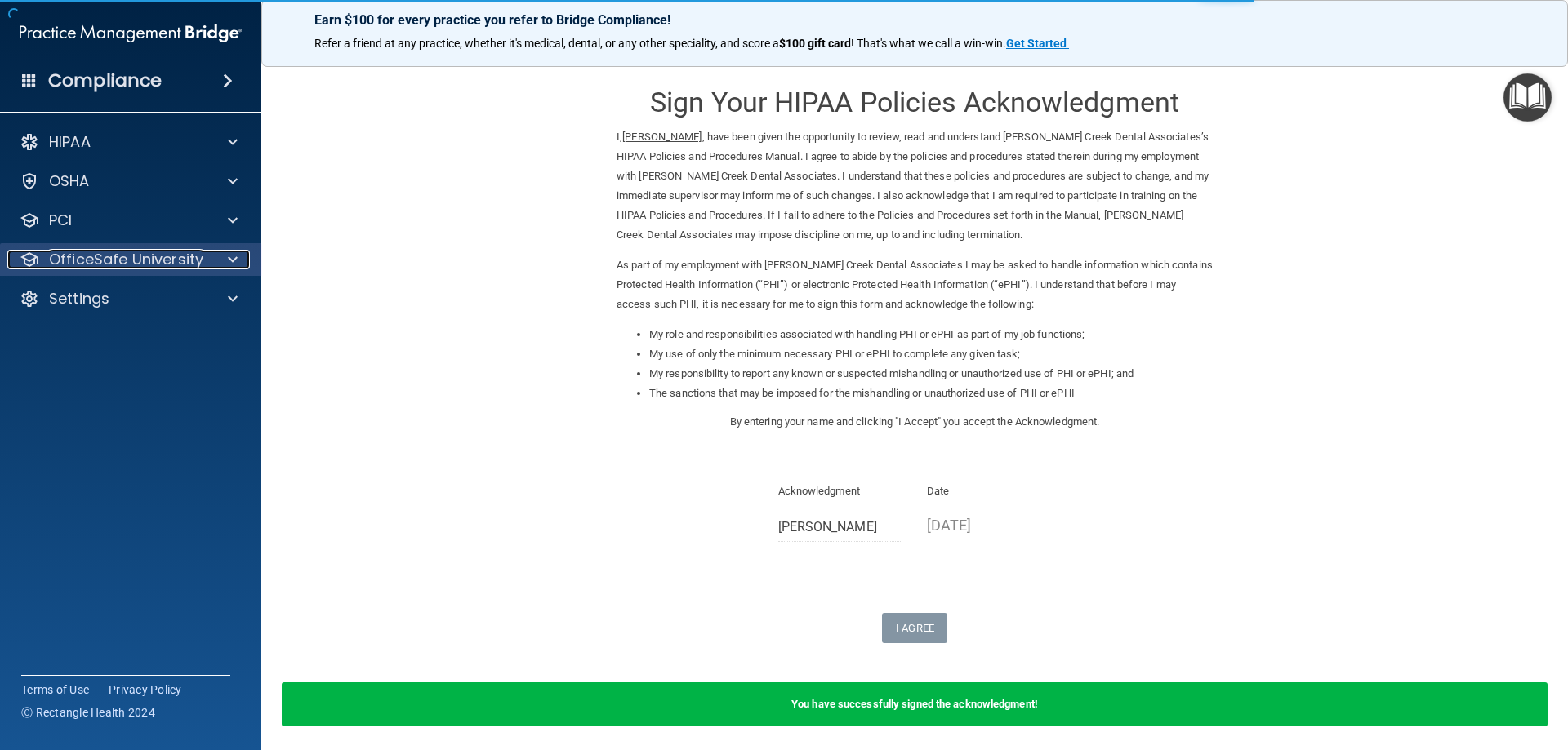
click at [178, 255] on p "OfficeSafe University" at bounding box center [126, 259] width 154 height 19
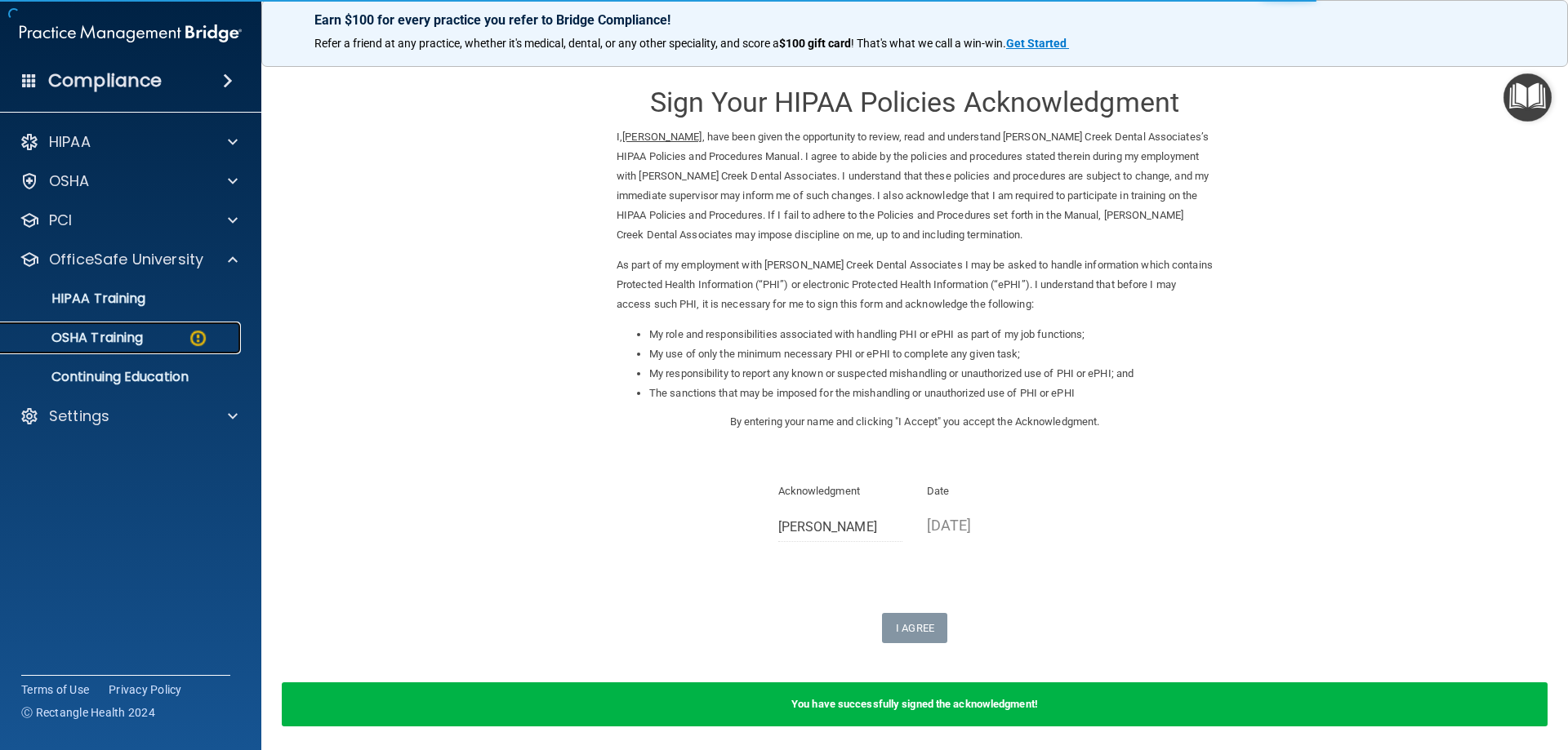
click at [137, 346] on p "OSHA Training" at bounding box center [77, 337] width 133 height 16
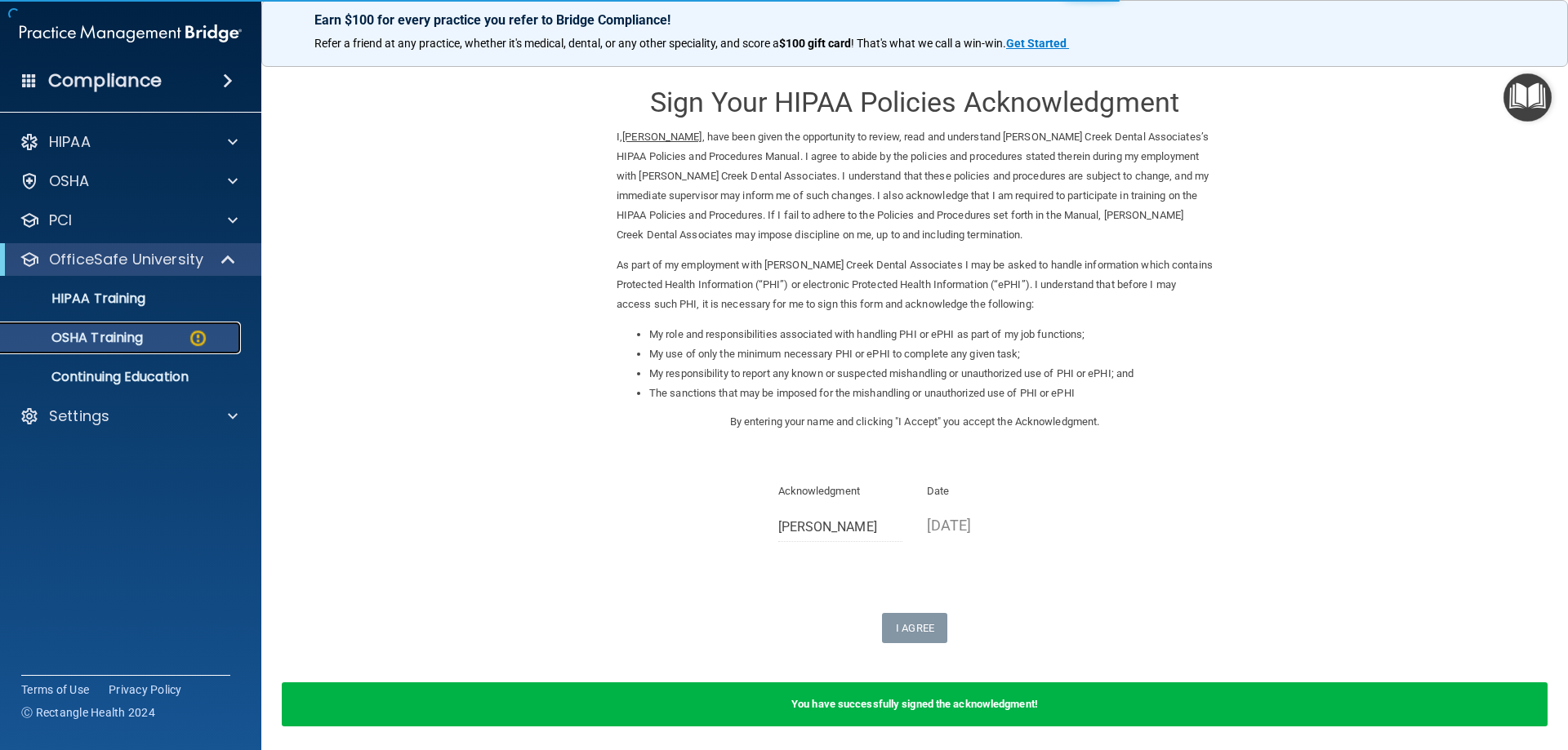
click at [217, 342] on div "OSHA Training" at bounding box center [123, 337] width 223 height 16
click at [102, 303] on p "HIPAA Training" at bounding box center [78, 298] width 135 height 16
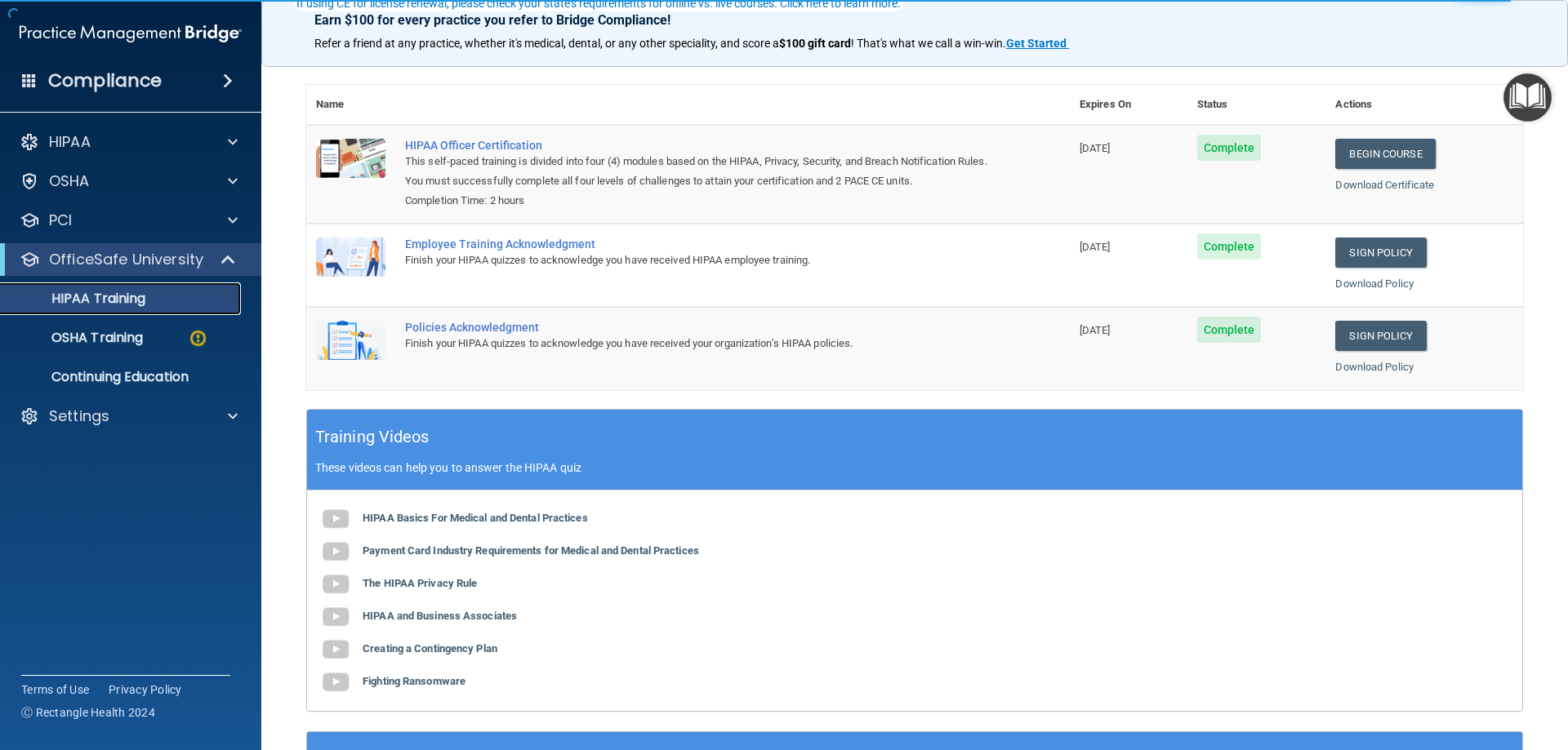
scroll to position [164, 0]
click at [120, 350] on link "OSHA Training" at bounding box center [112, 337] width 257 height 33
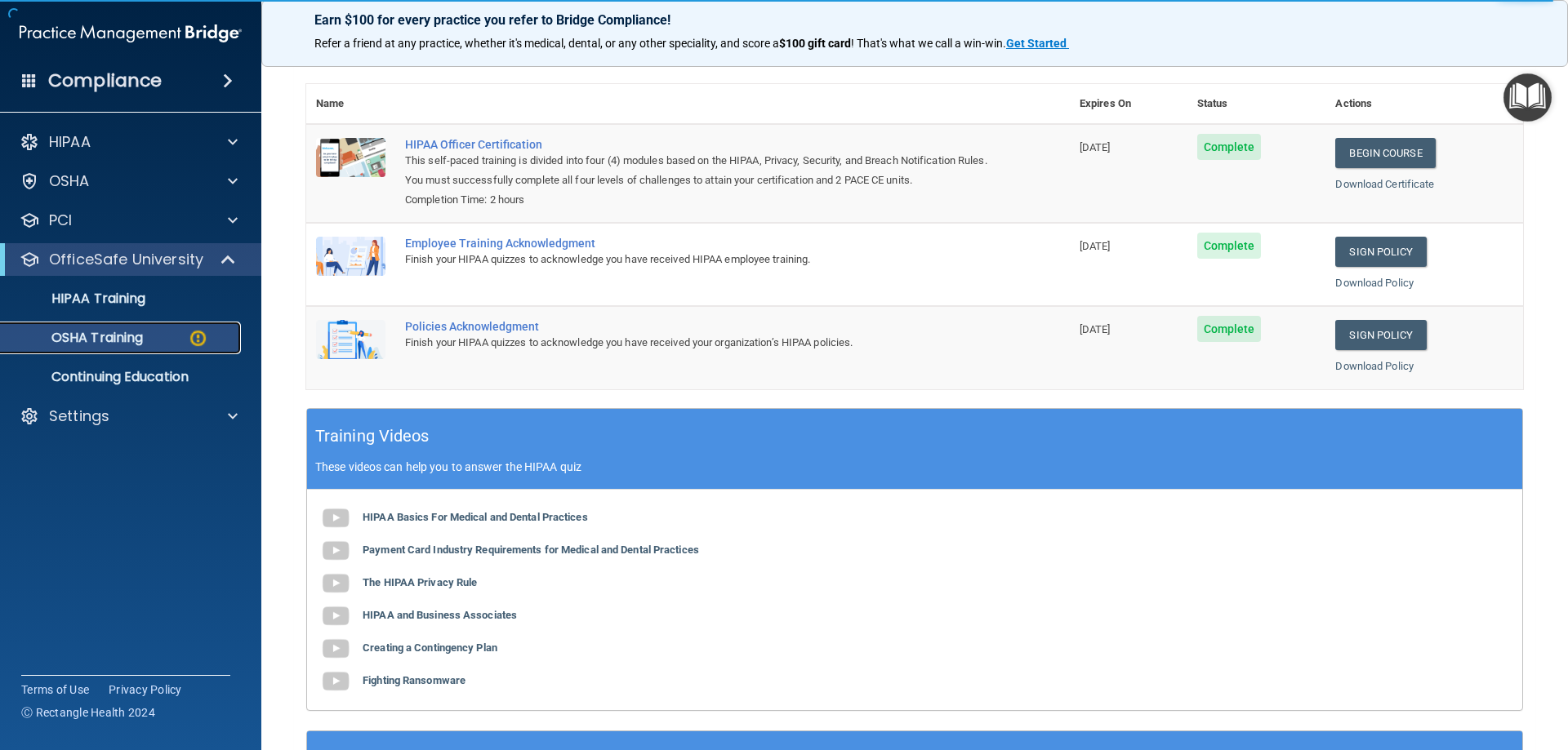
click at [196, 338] on img at bounding box center [198, 338] width 20 height 20
click at [83, 377] on p "Continuing Education" at bounding box center [123, 377] width 223 height 16
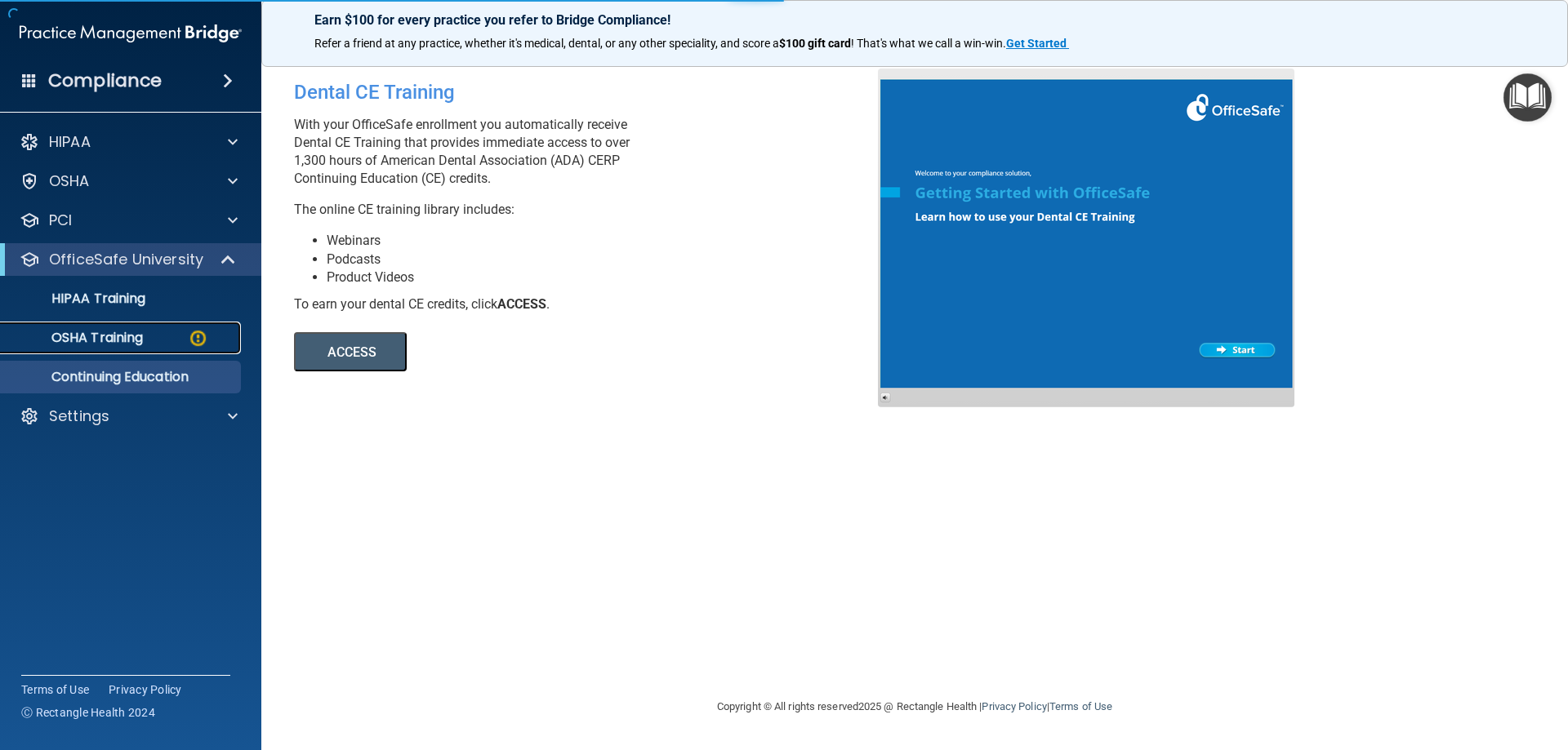
click at [106, 332] on p "OSHA Training" at bounding box center [77, 337] width 133 height 16
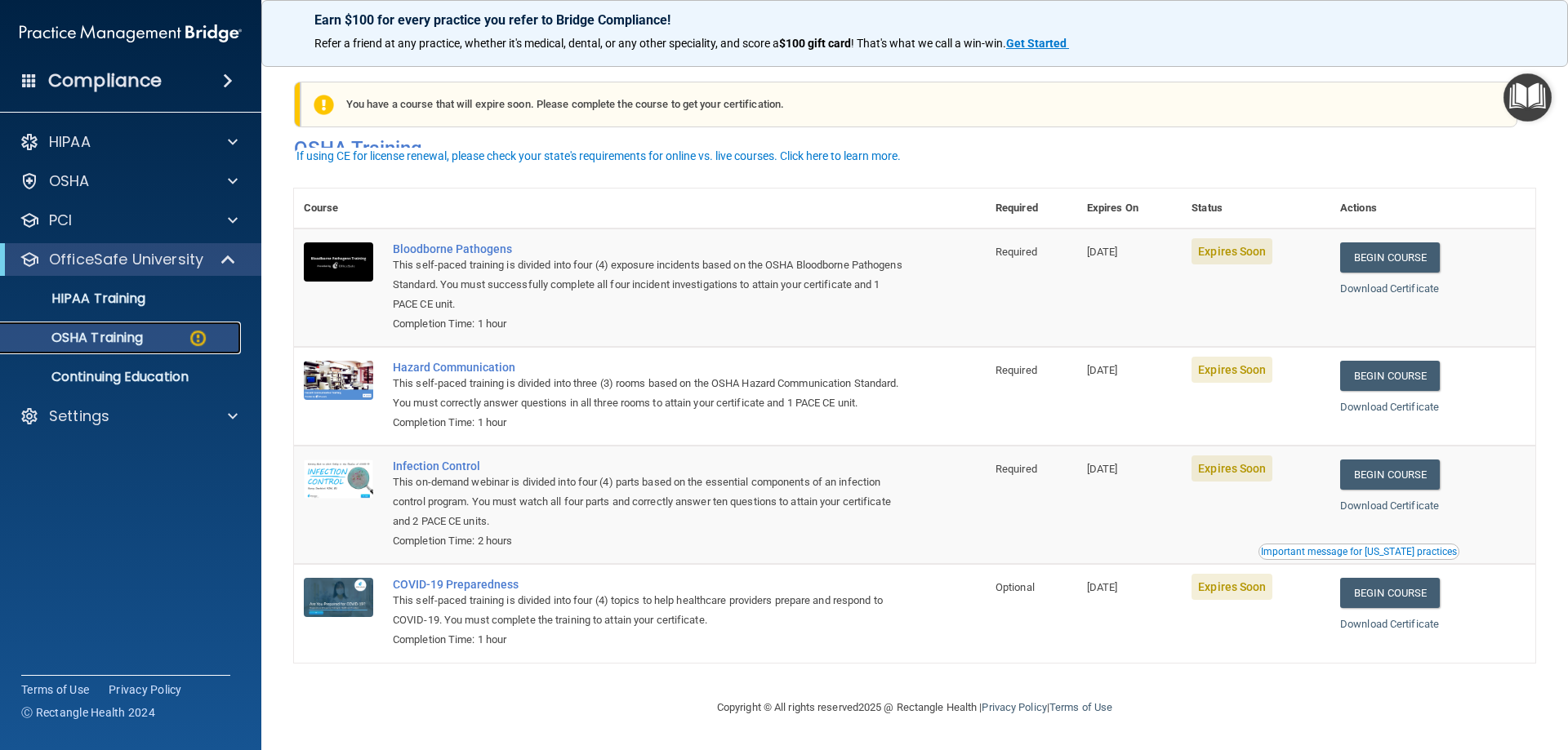
scroll to position [20, 0]
click at [78, 408] on p "Settings" at bounding box center [79, 416] width 60 height 19
click at [91, 493] on p "My Users" at bounding box center [123, 494] width 223 height 16
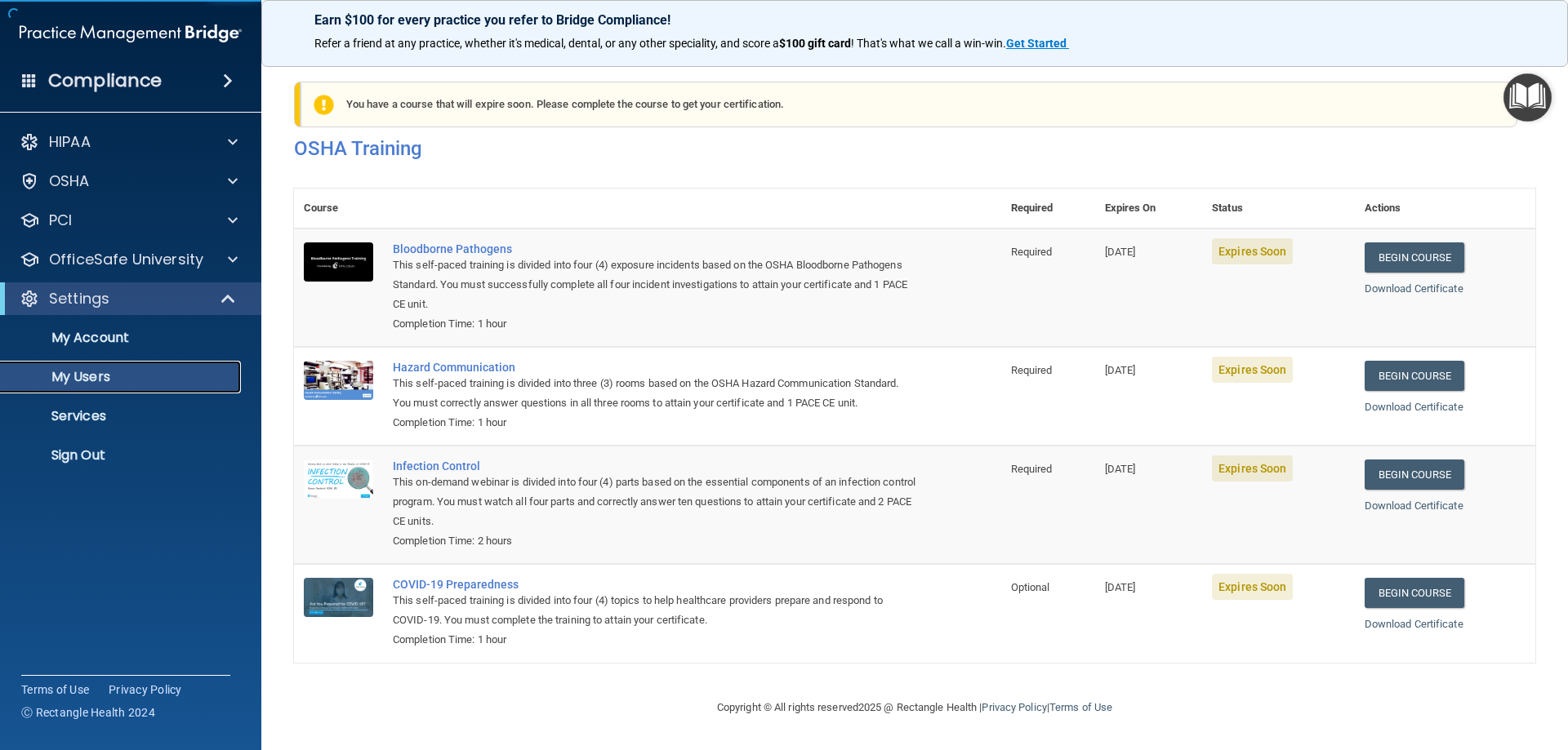
select select "20"
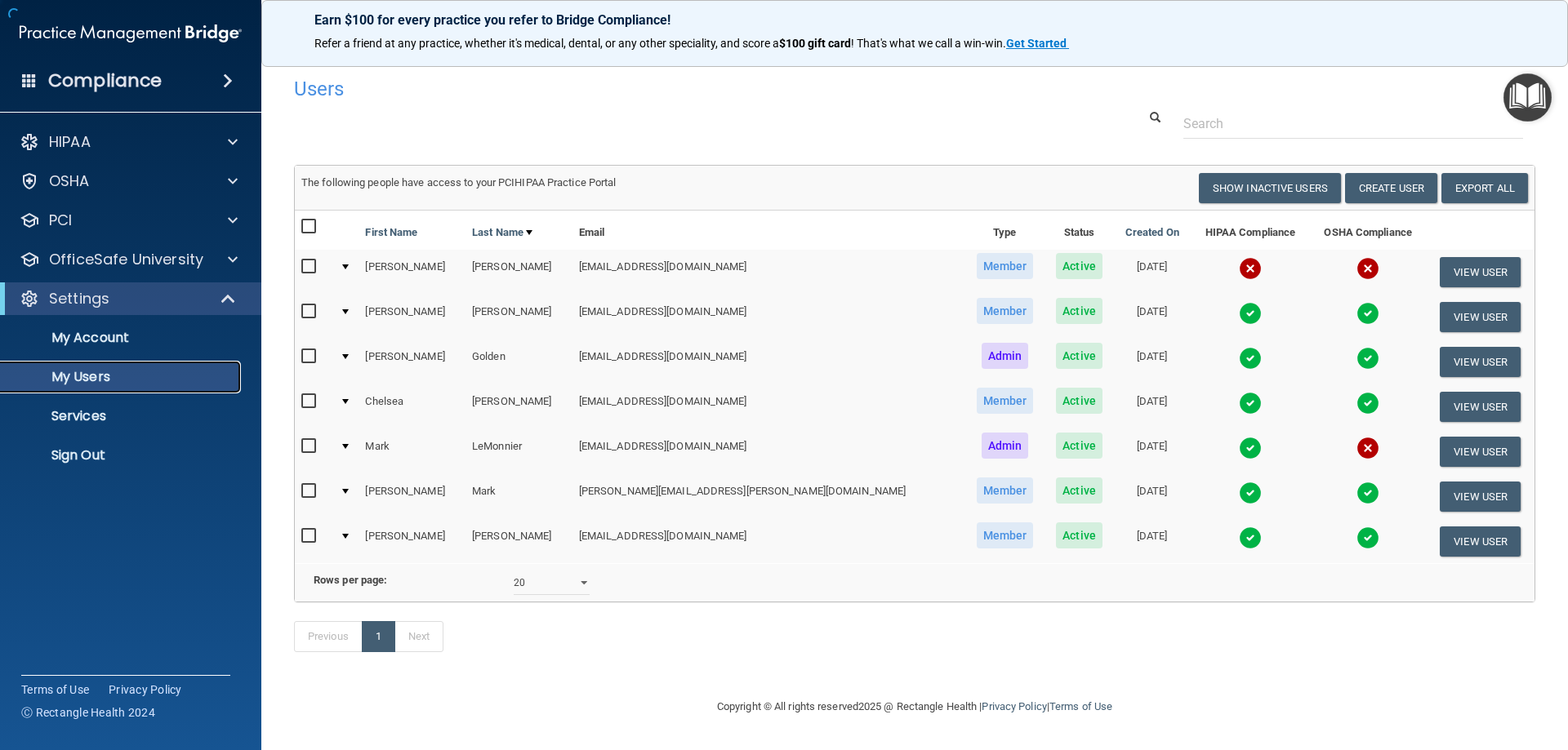
scroll to position [17, 0]
click at [1356, 437] on img at bounding box center [1367, 448] width 23 height 23
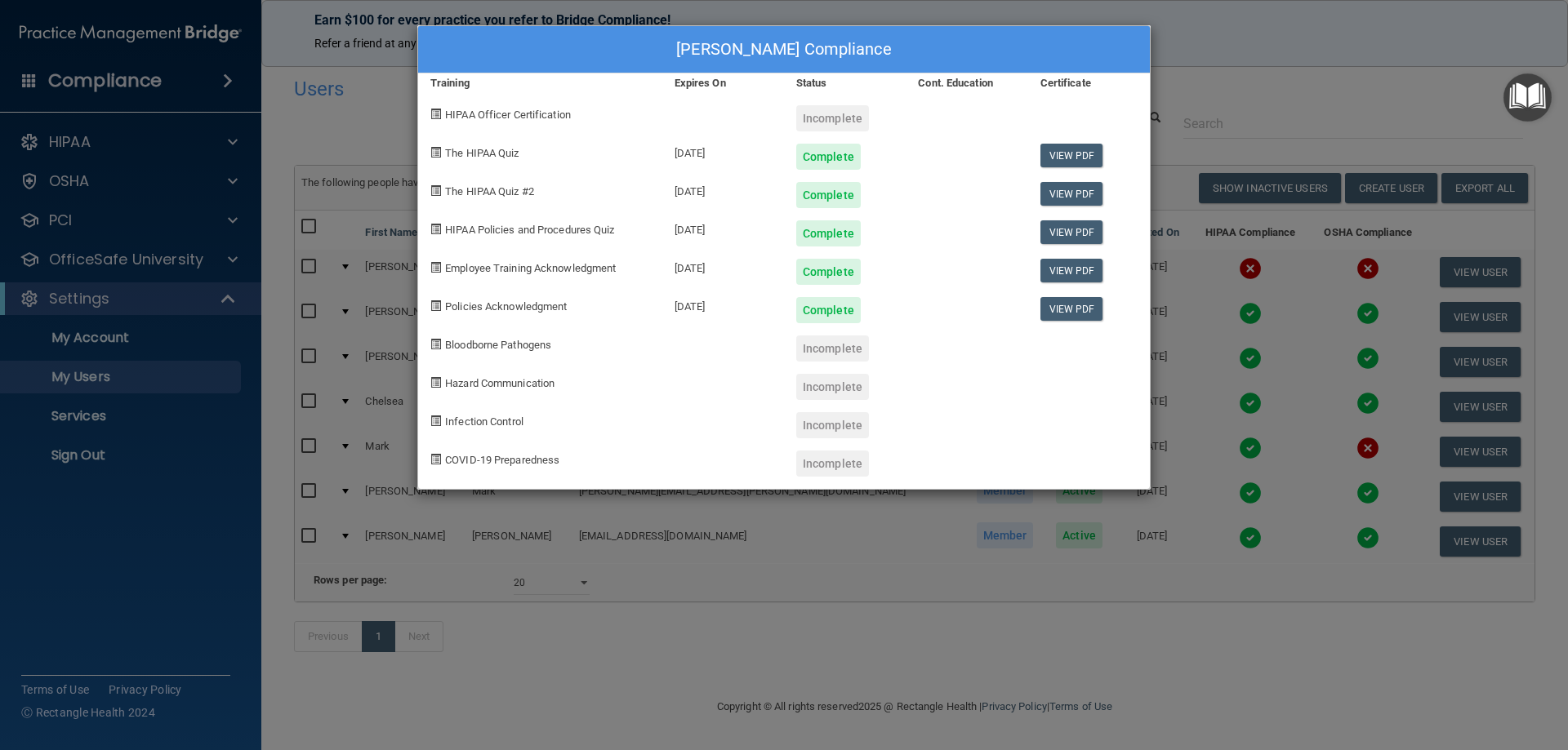
click at [608, 64] on div "[PERSON_NAME] Compliance" at bounding box center [784, 49] width 732 height 47
click at [1270, 498] on div "[PERSON_NAME] Compliance Training Expires On Status Cont. Education Certificate…" at bounding box center [784, 375] width 1568 height 750
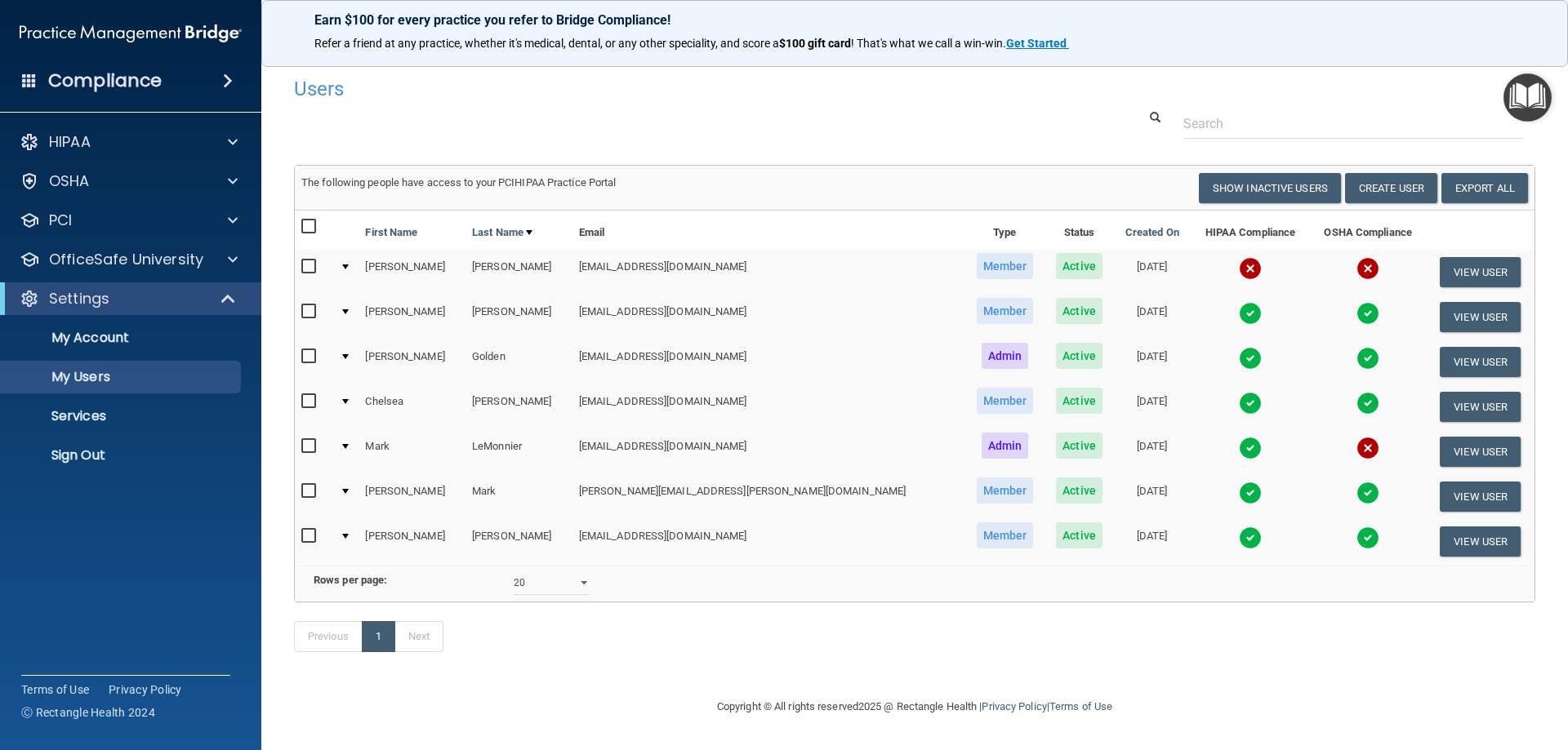
click at [347, 250] on td at bounding box center [346, 273] width 25 height 45
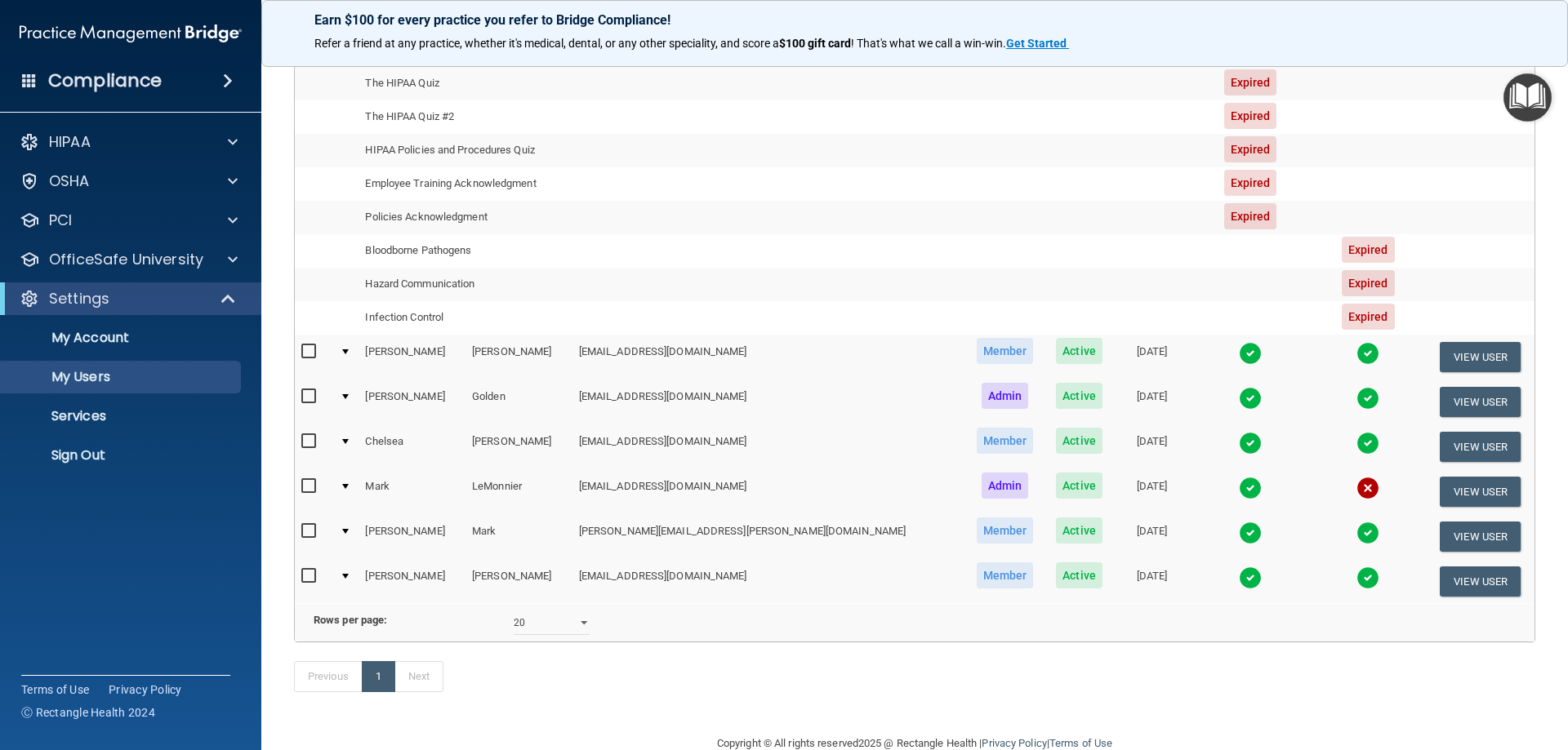
scroll to position [262, 0]
click at [867, 699] on div "Previous 1 Next" at bounding box center [915, 680] width 1266 height 76
